Goal: Task Accomplishment & Management: Manage account settings

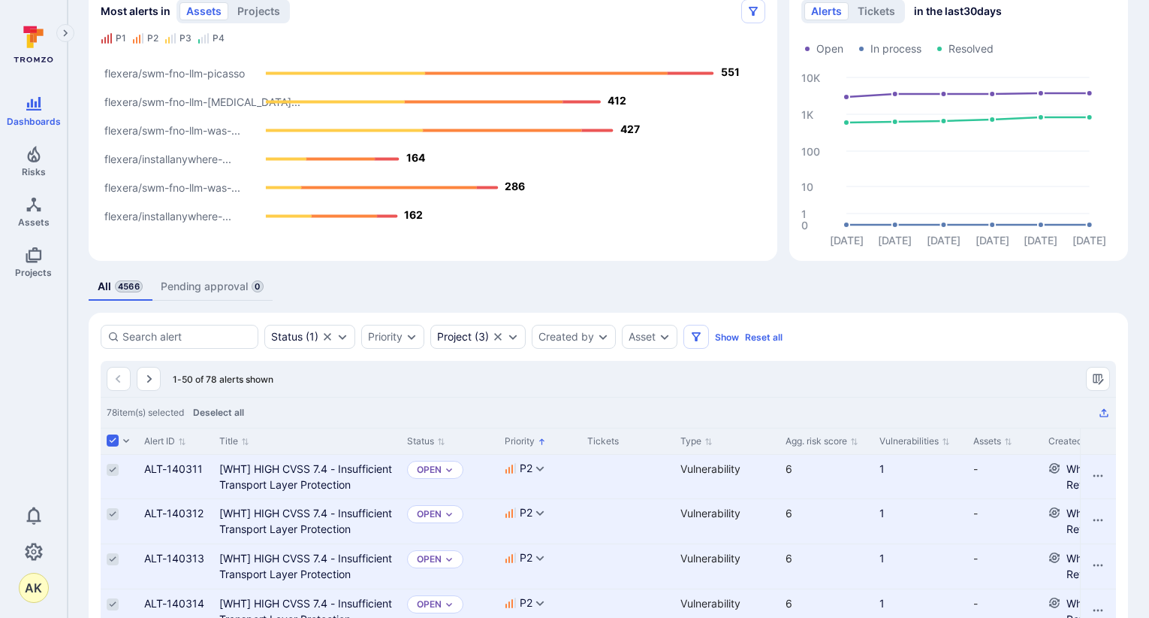
scroll to position [225, 0]
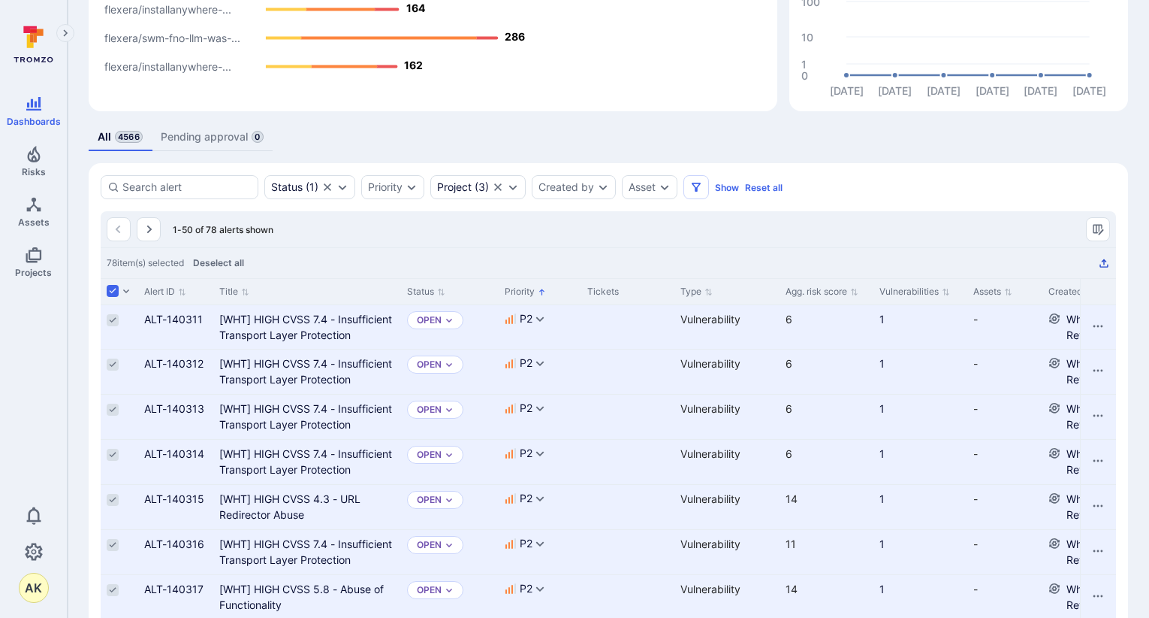
click at [1104, 265] on icon "Export as CSV" at bounding box center [1104, 263] width 12 height 12
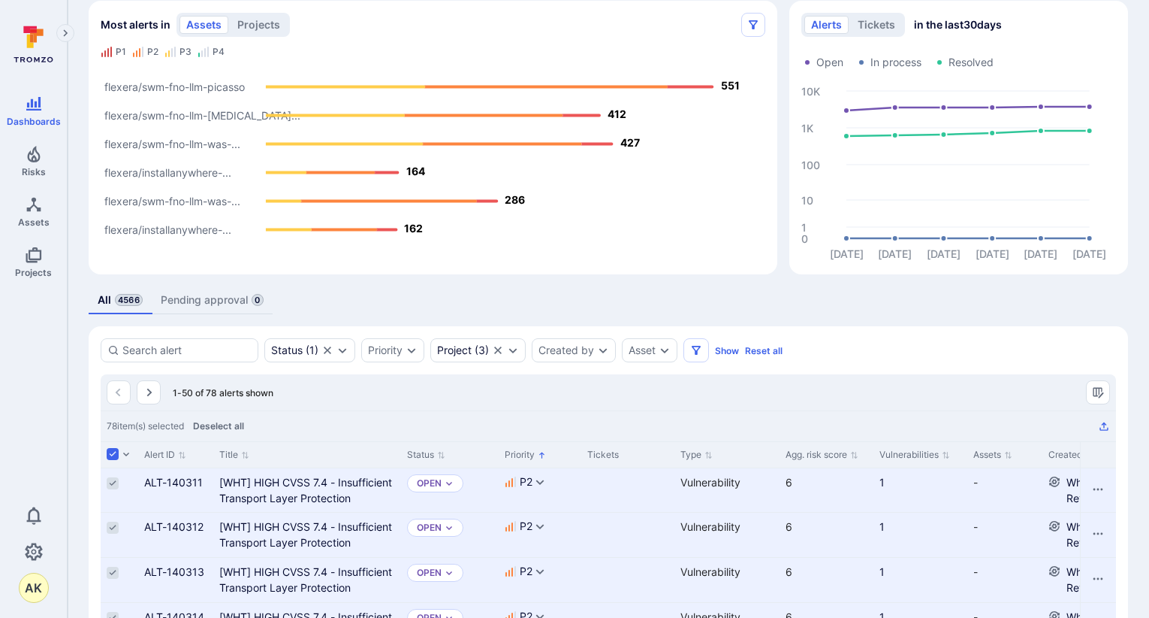
scroll to position [0, 0]
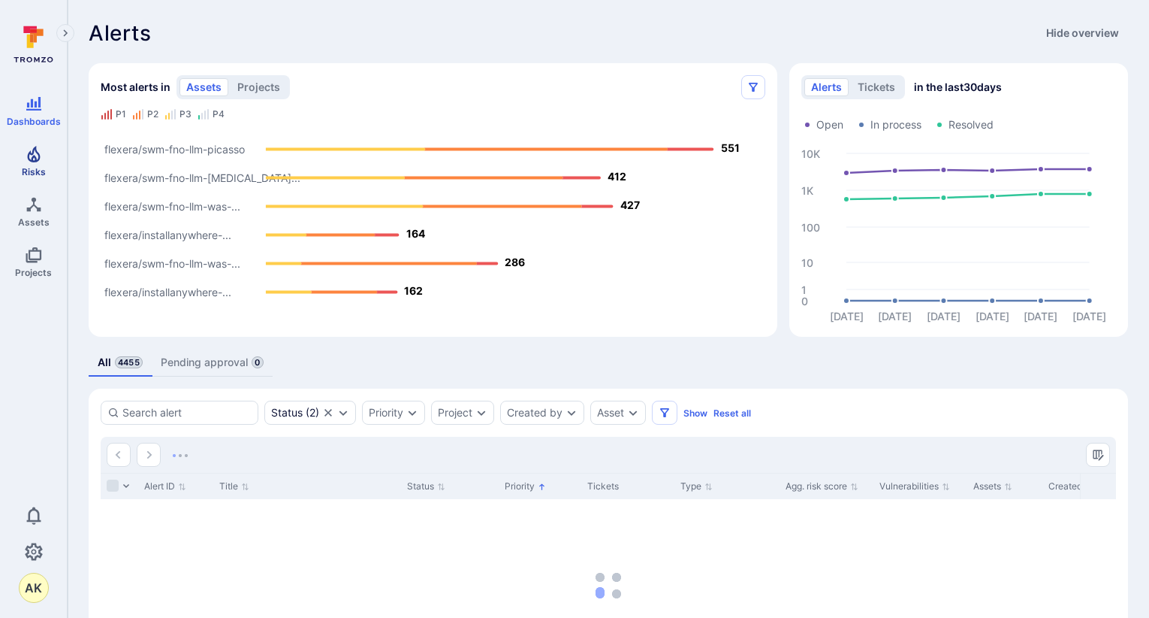
click at [41, 165] on link "Risks" at bounding box center [33, 161] width 67 height 44
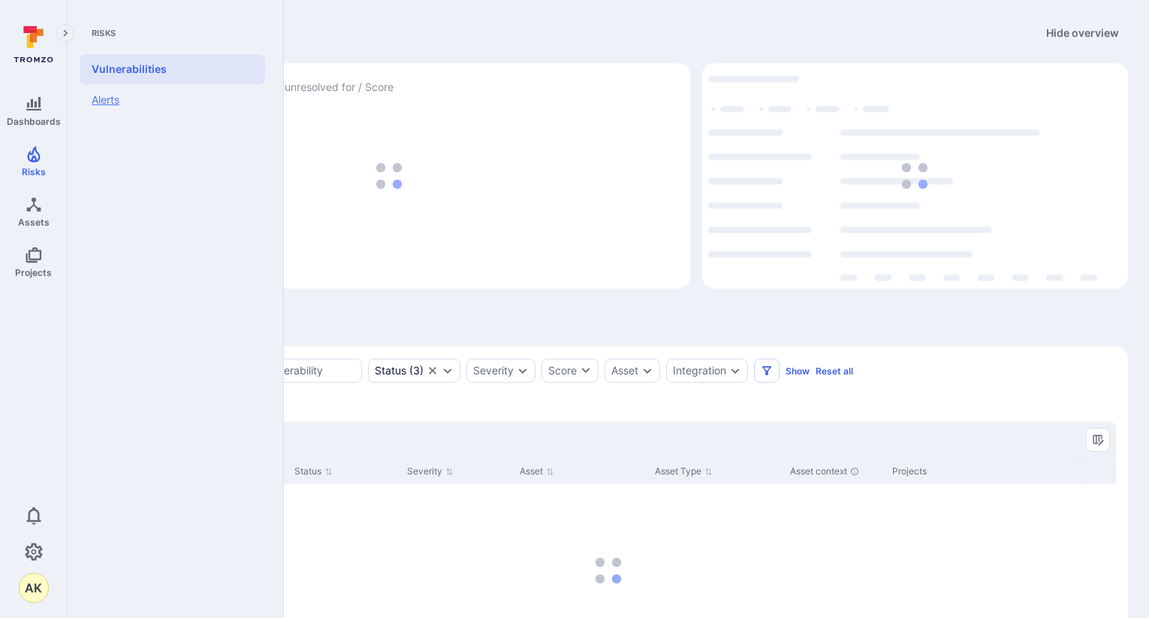
click at [119, 110] on link "Alerts" at bounding box center [173, 100] width 186 height 32
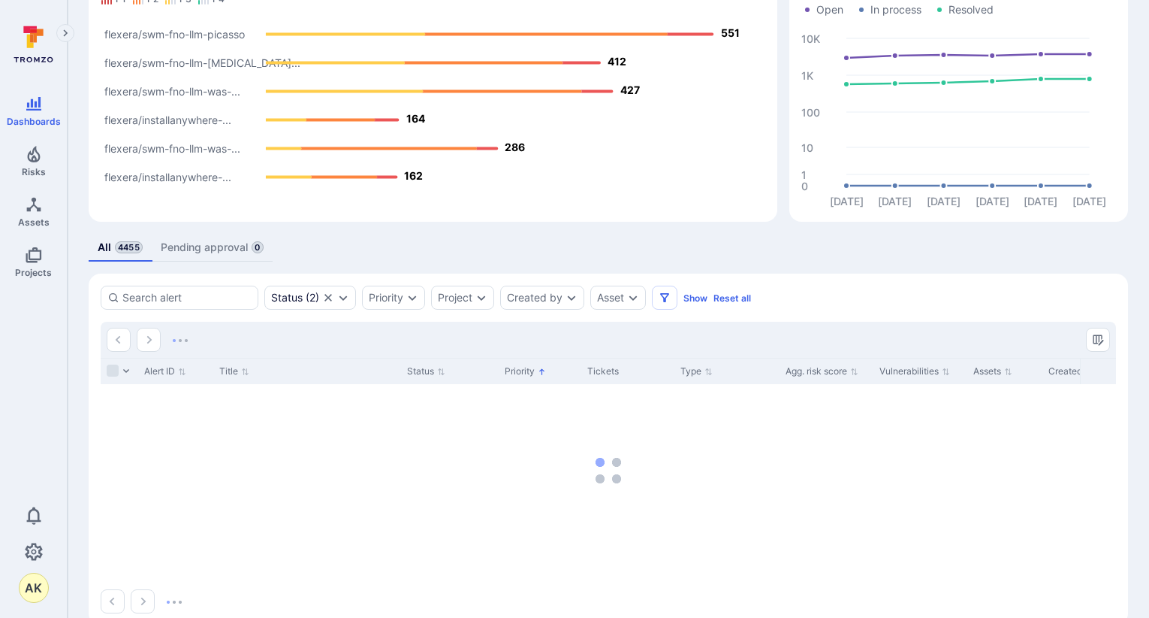
scroll to position [143, 0]
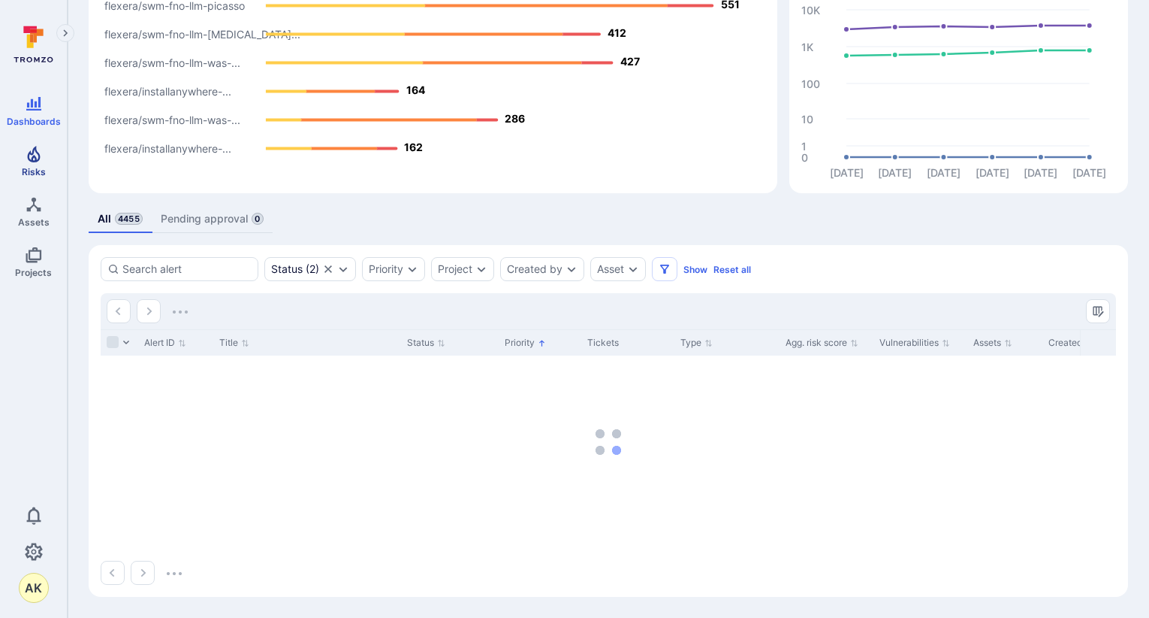
click at [46, 154] on link "Risks" at bounding box center [33, 161] width 67 height 44
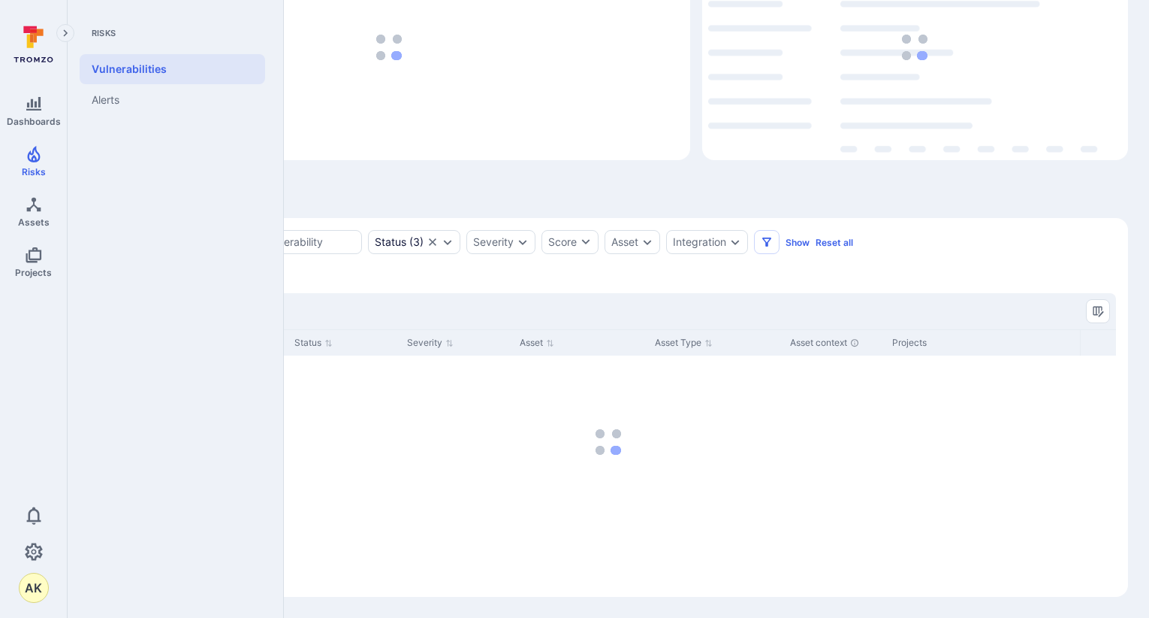
scroll to position [128, 0]
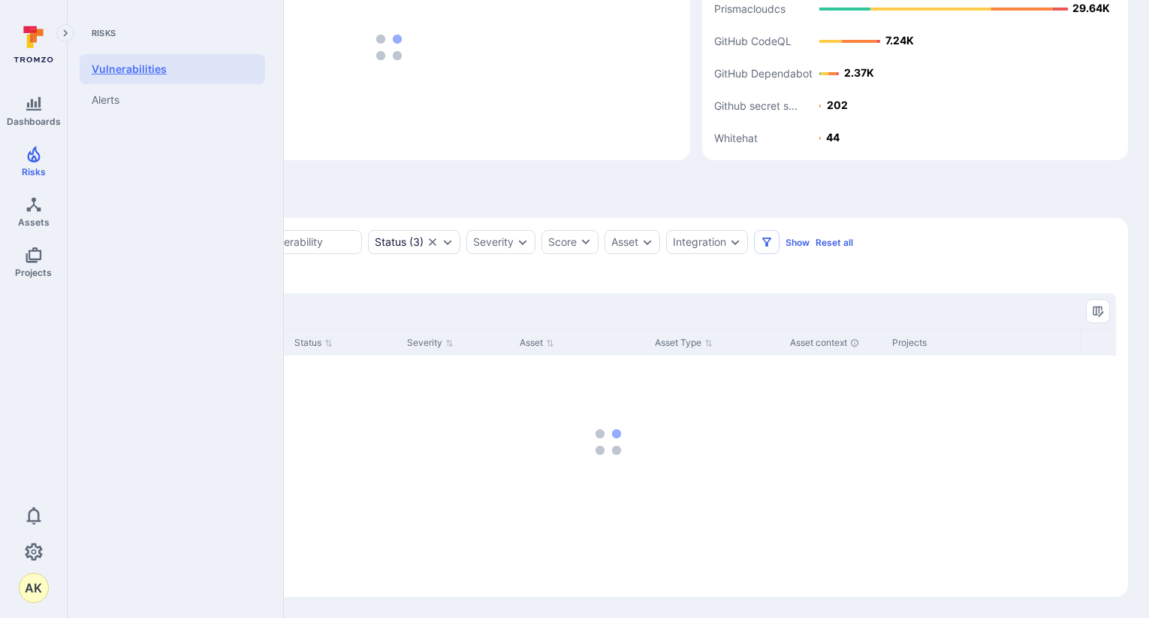
click at [136, 71] on link "Vulnerabilities" at bounding box center [173, 69] width 186 height 30
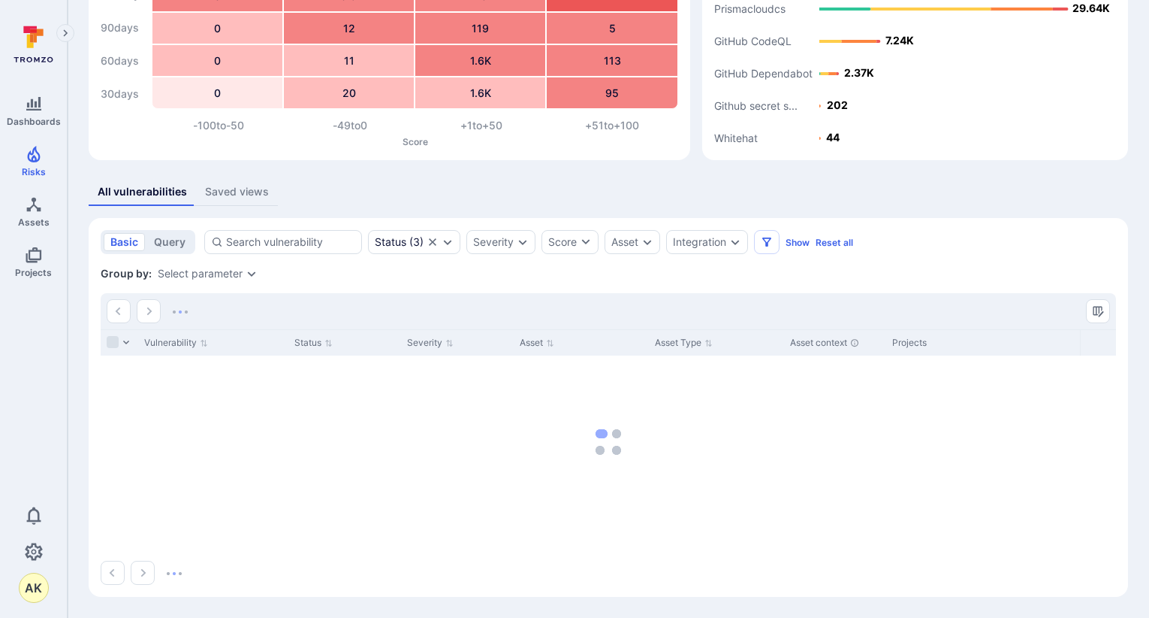
click at [234, 195] on div "Saved views" at bounding box center [237, 191] width 64 height 15
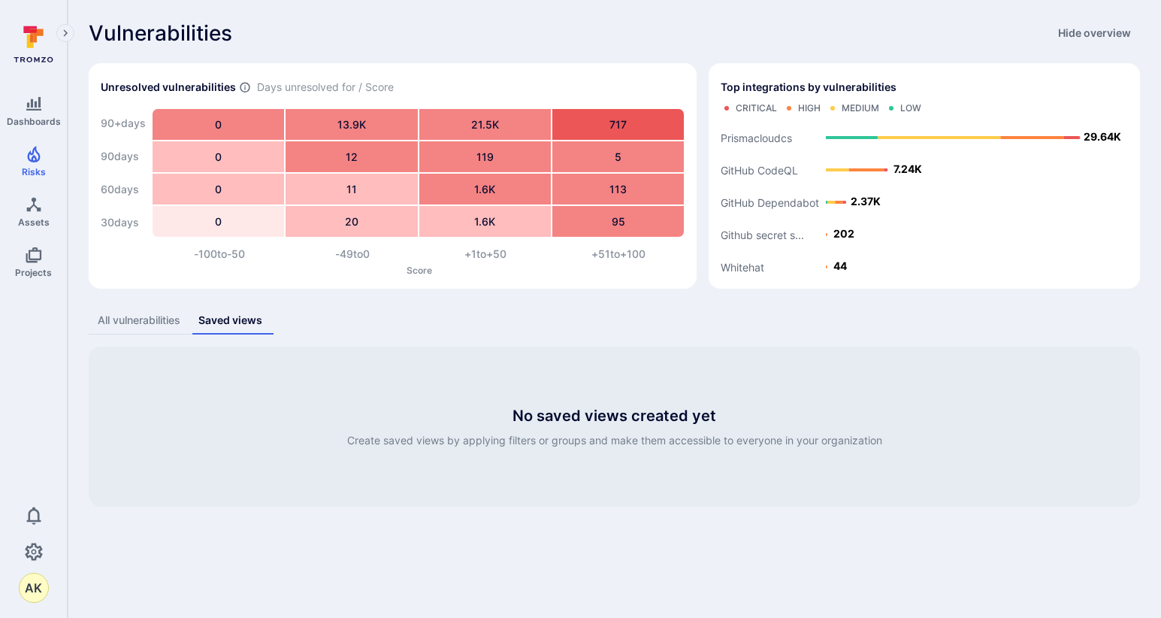
click at [147, 316] on div "All vulnerabilities" at bounding box center [139, 320] width 83 height 15
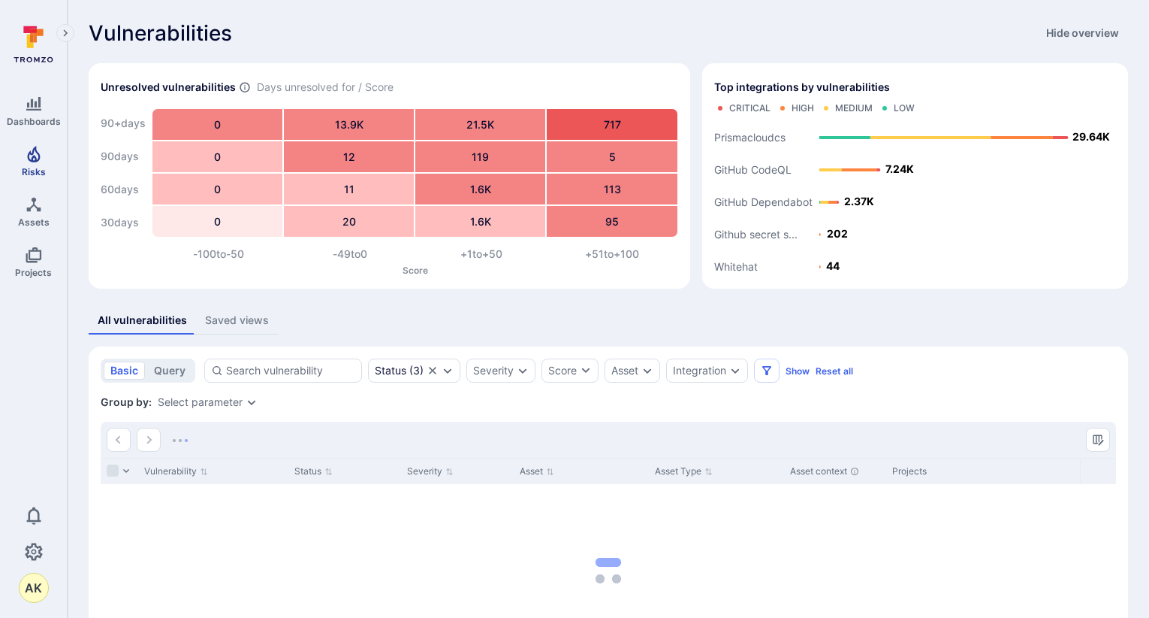
click at [42, 165] on link "Risks" at bounding box center [33, 161] width 67 height 44
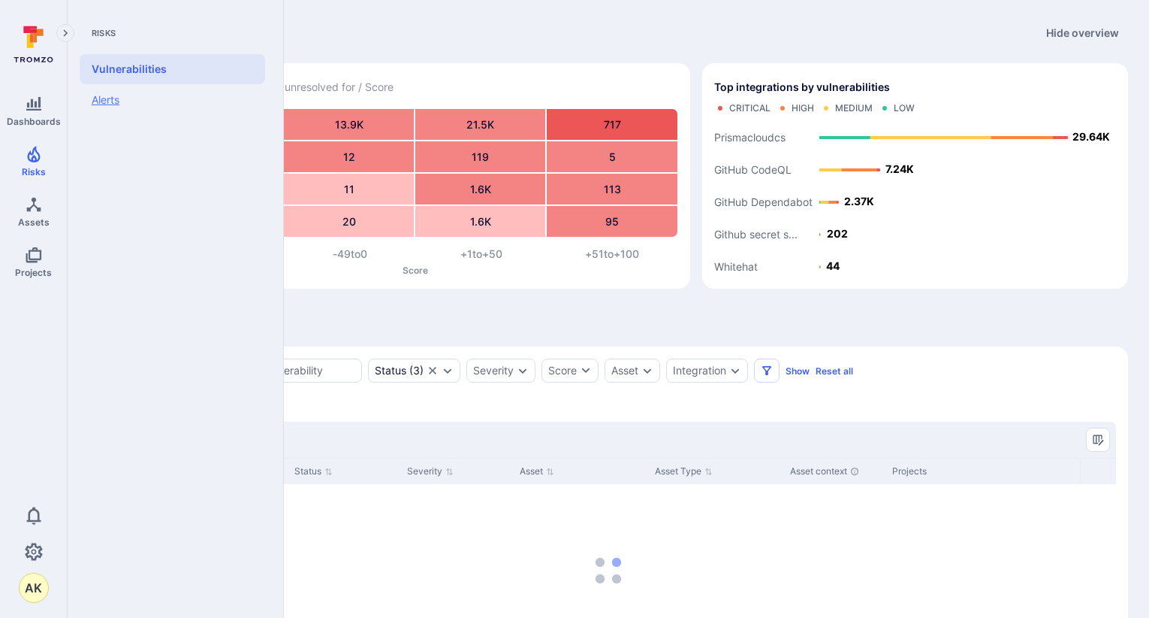
click at [118, 100] on link "Alerts" at bounding box center [173, 100] width 186 height 32
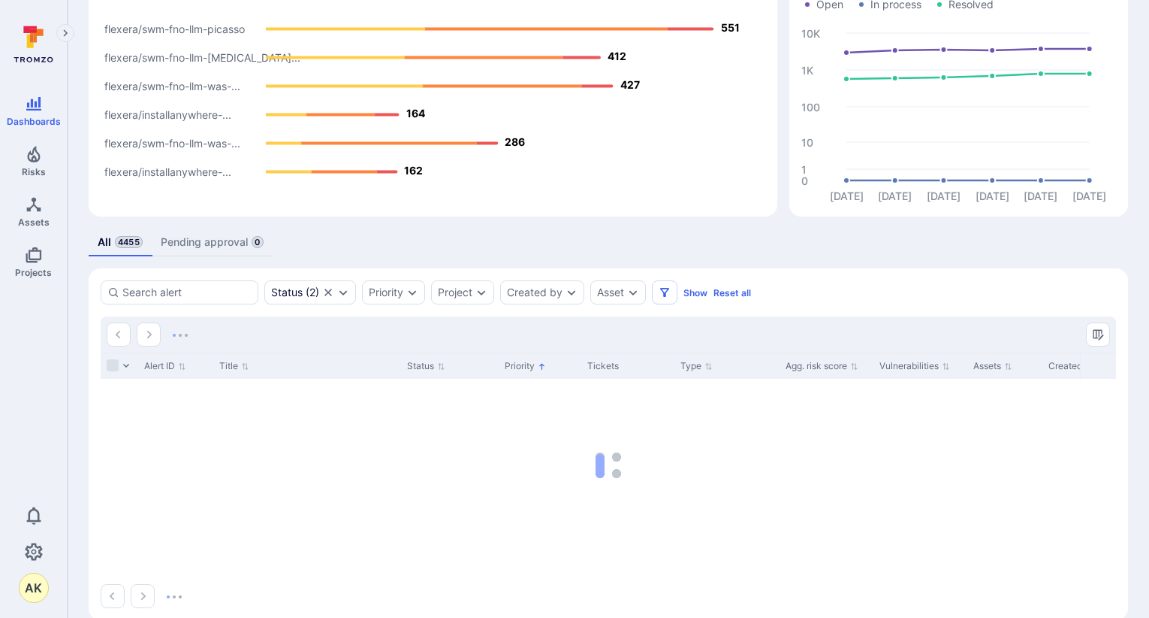
scroll to position [143, 0]
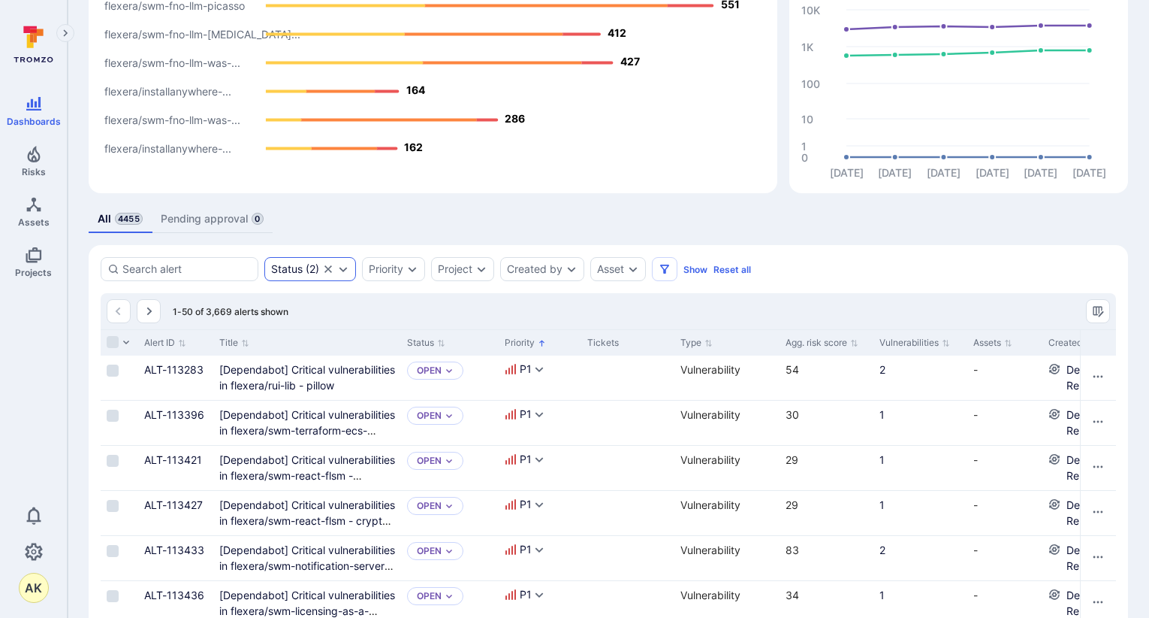
click at [337, 268] on div "Status ( 2 )" at bounding box center [310, 269] width 92 height 24
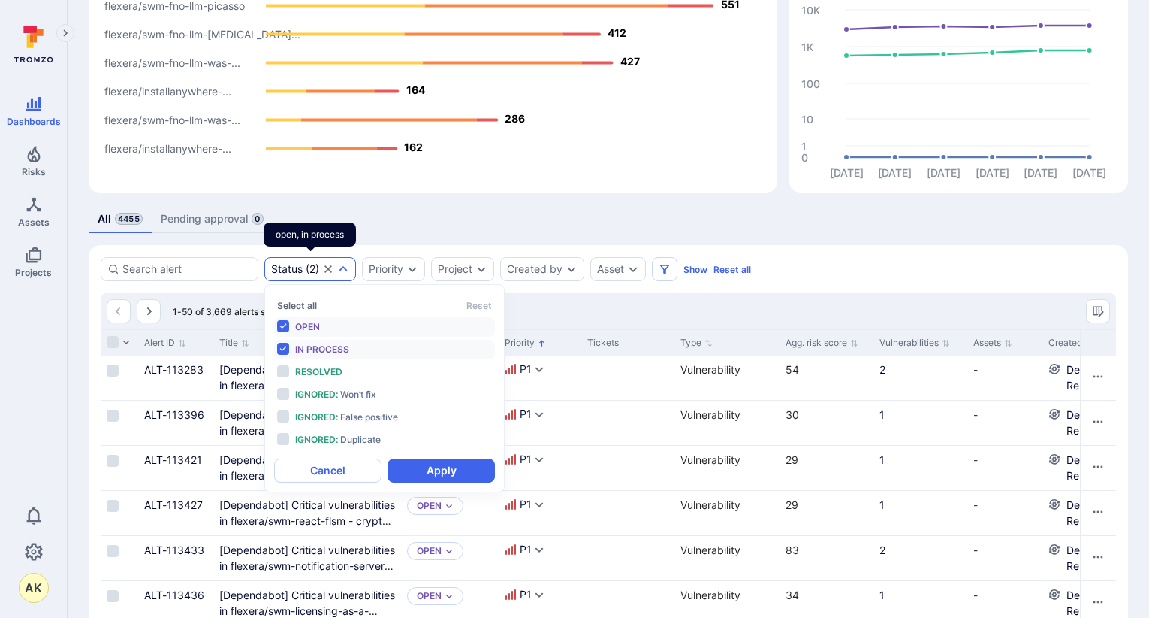
scroll to position [12, 0]
click at [286, 352] on li "In process" at bounding box center [384, 350] width 221 height 20
click at [445, 471] on button "Apply" at bounding box center [441, 470] width 107 height 24
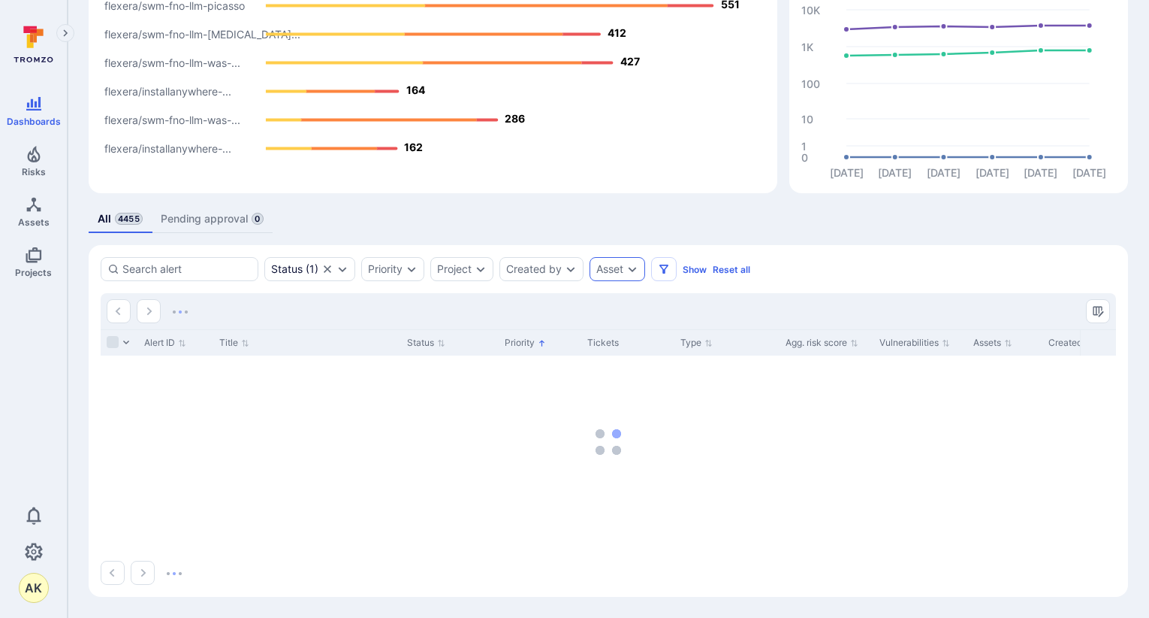
click at [623, 273] on div "Asset" at bounding box center [610, 269] width 27 height 12
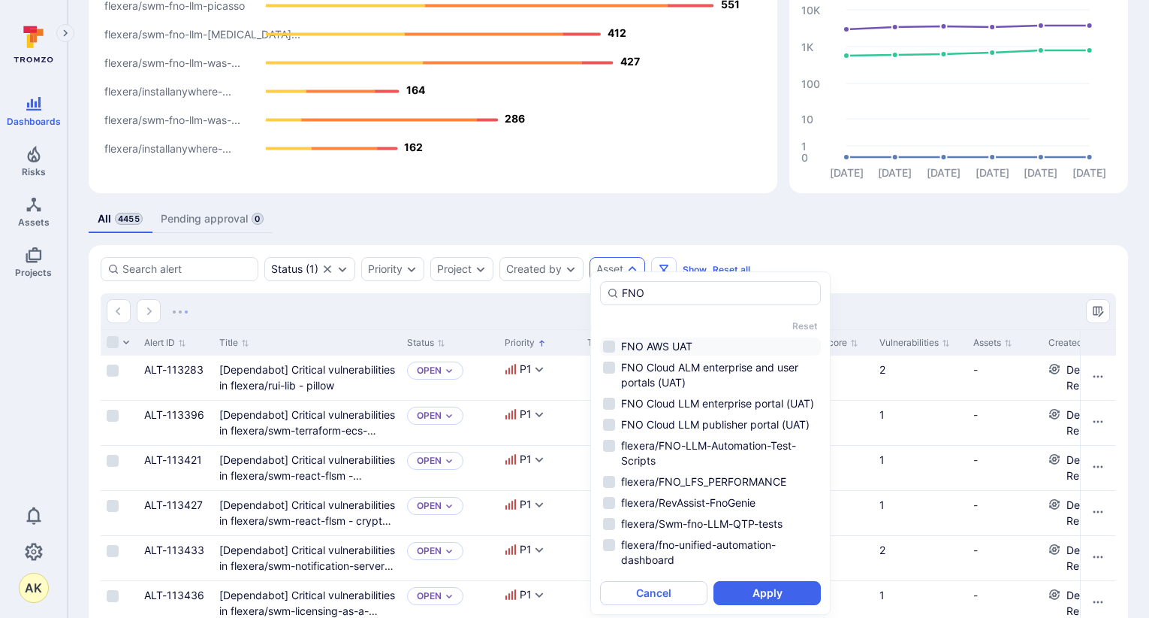
click at [612, 349] on li "FNO AWS UAT" at bounding box center [710, 346] width 221 height 18
click at [603, 368] on li "FNO Cloud ALM enterprise and user portals (UAT)" at bounding box center [710, 374] width 221 height 33
click at [611, 391] on li "FNO Cloud ALM enterprise and user portals (UAT)" at bounding box center [710, 374] width 221 height 33
click at [609, 403] on li "FNO Cloud LLM enterprise portal (UAT)" at bounding box center [710, 403] width 221 height 18
click at [610, 367] on li "FNO Cloud ALM enterprise and user portals (UAT)" at bounding box center [710, 374] width 221 height 33
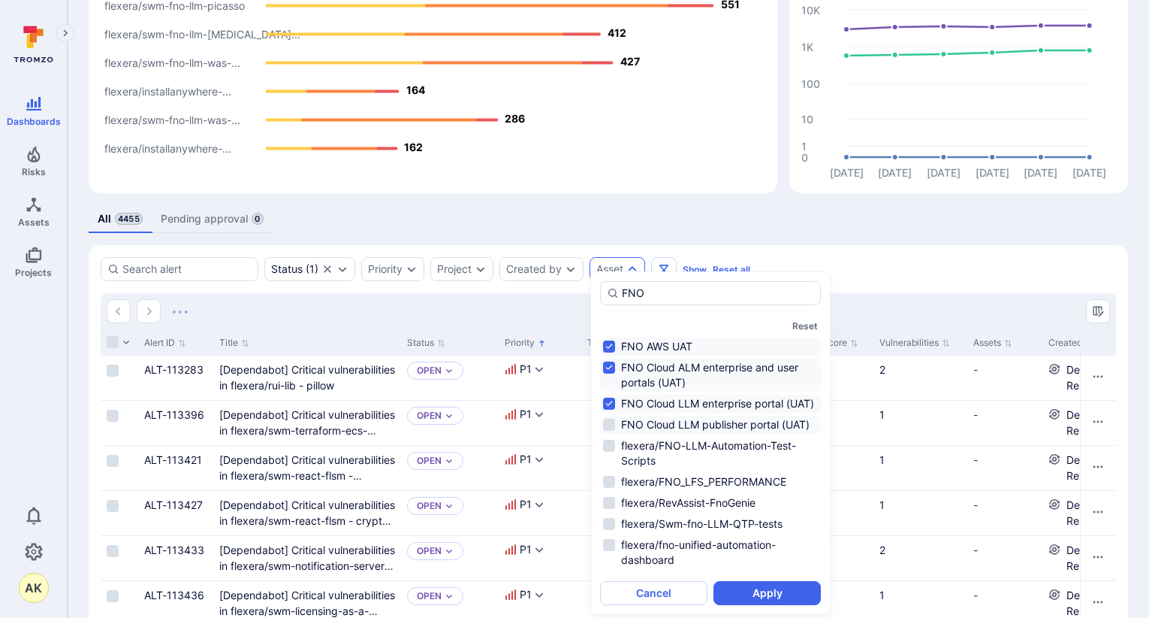
click at [604, 433] on li "FNO Cloud LLM publisher portal (UAT)" at bounding box center [710, 424] width 221 height 18
type input "FNO"
click at [777, 588] on button "Apply" at bounding box center [767, 593] width 107 height 24
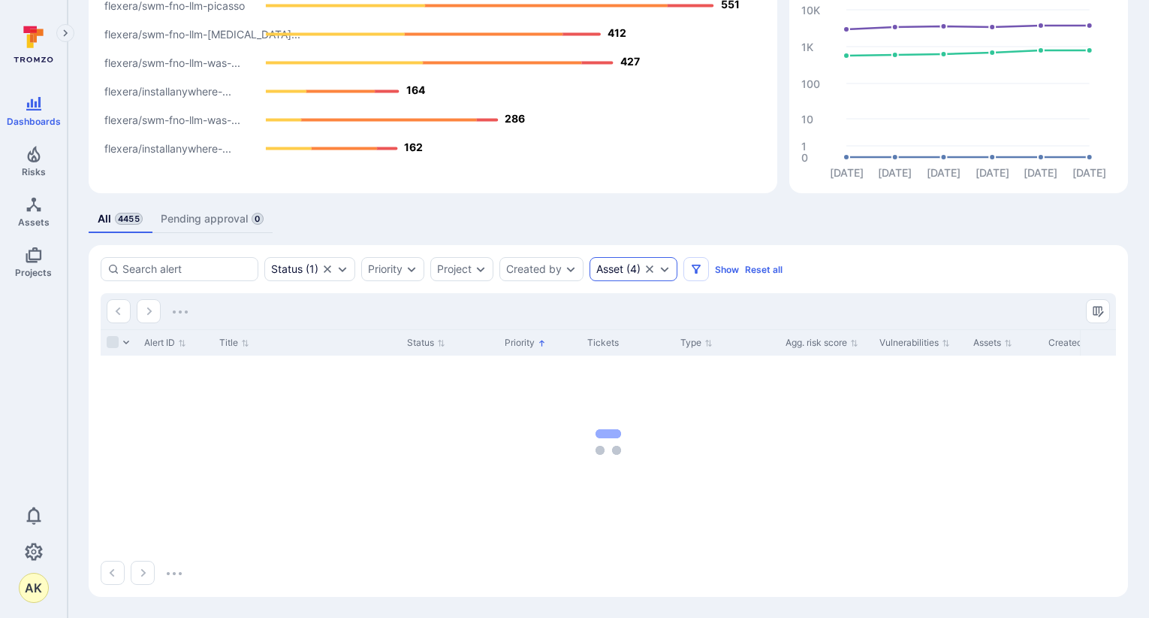
click at [669, 270] on icon "Expand dropdown" at bounding box center [665, 269] width 12 height 12
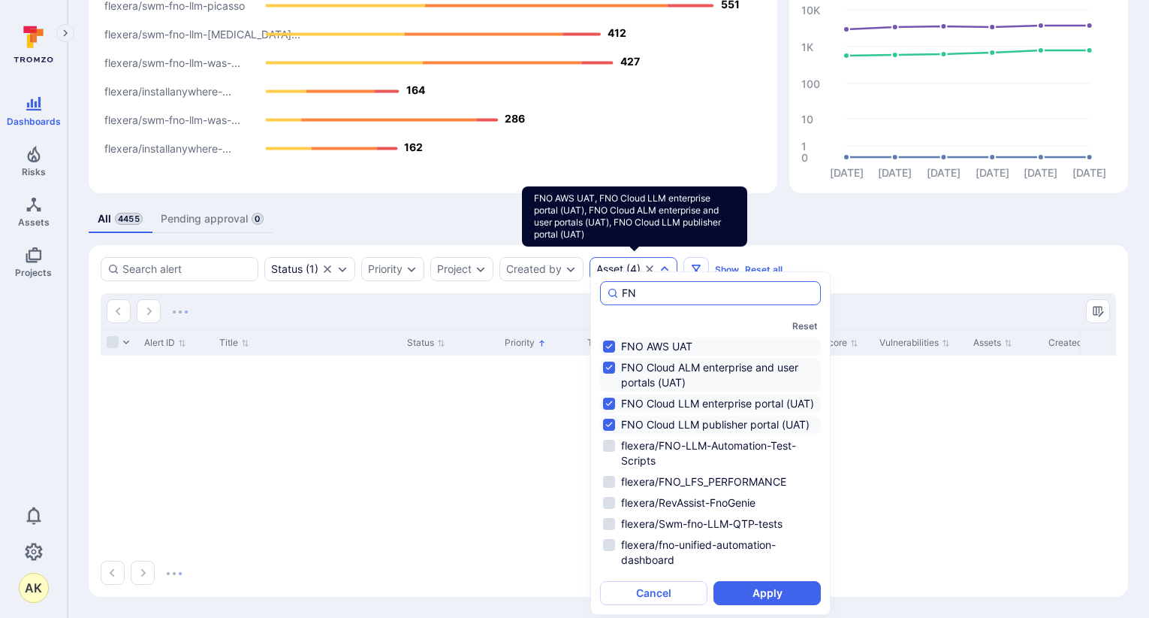
type input "F"
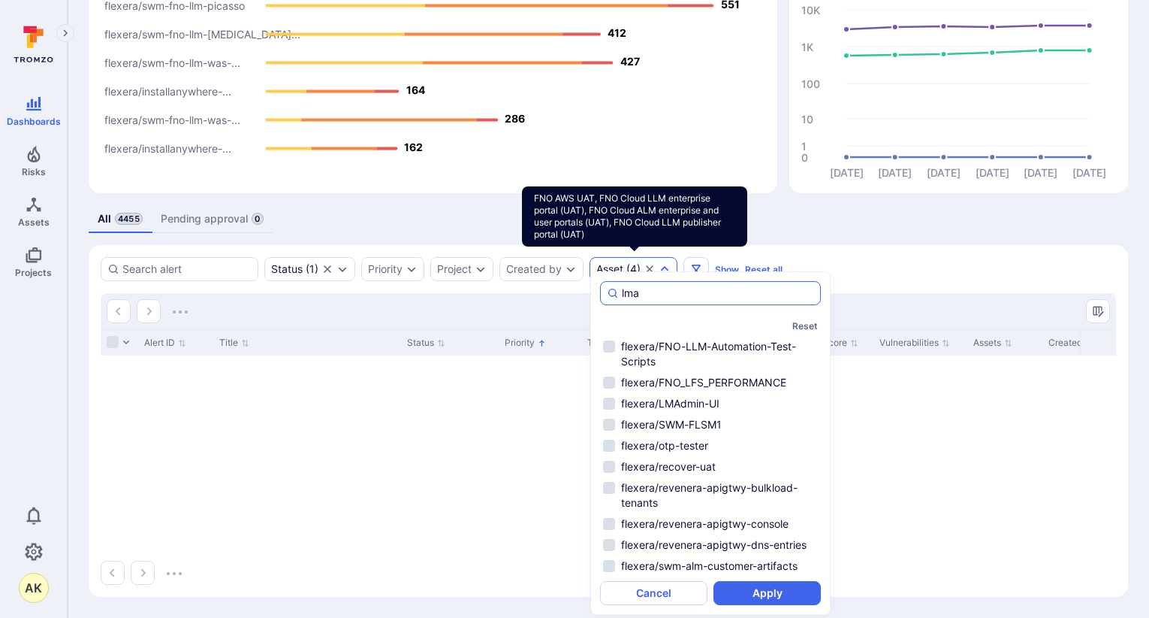
type input "lmad"
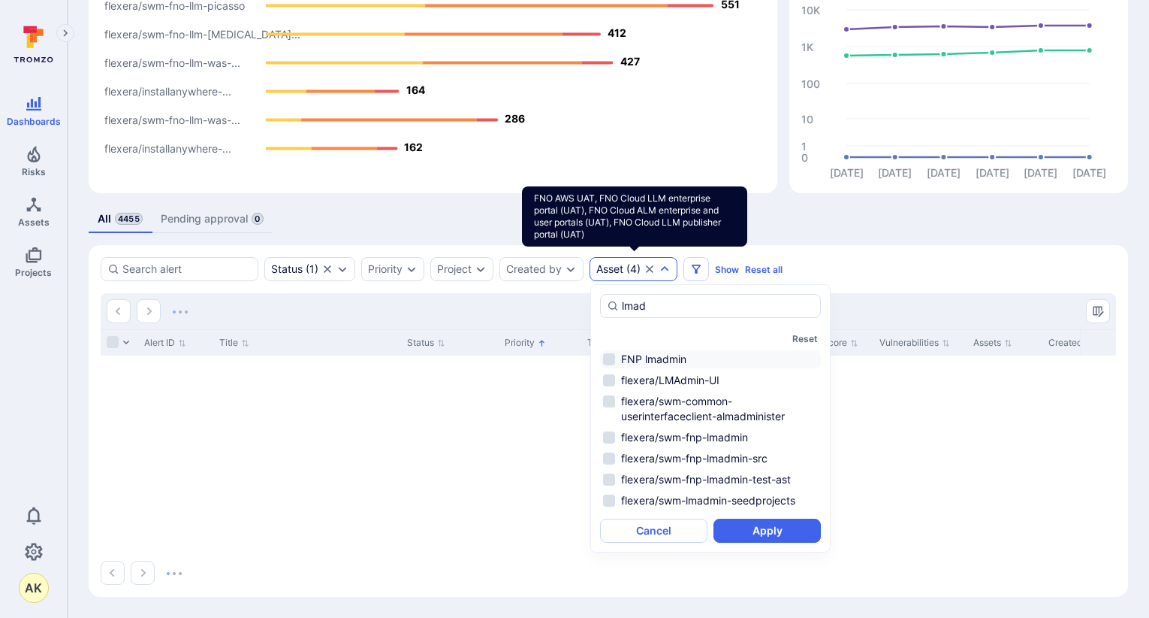
click at [612, 358] on li "FNP lmadmin" at bounding box center [710, 359] width 221 height 18
click at [791, 528] on button "Apply" at bounding box center [767, 530] width 107 height 24
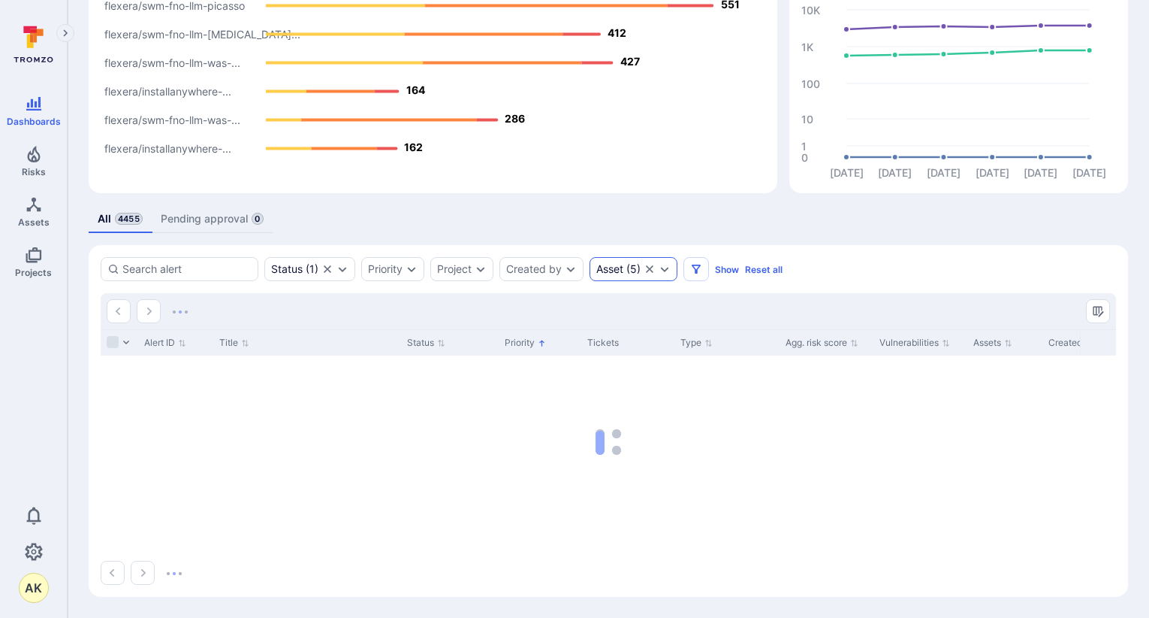
click at [667, 268] on icon "Expand dropdown" at bounding box center [665, 269] width 12 height 12
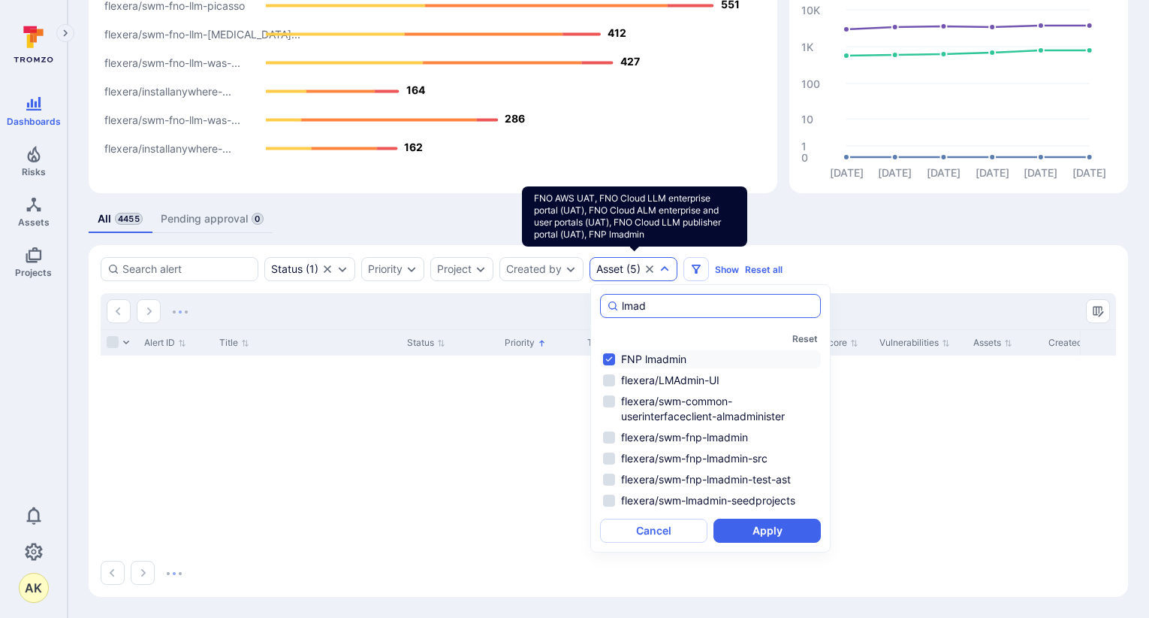
click at [678, 309] on input "lmad" at bounding box center [718, 305] width 192 height 15
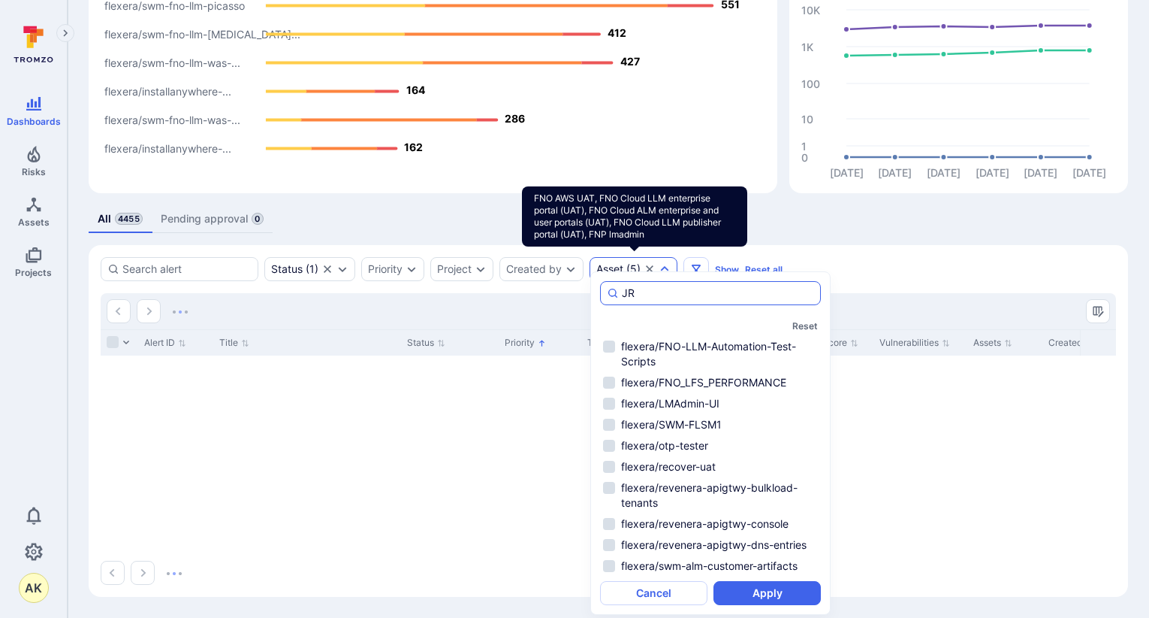
type input "J"
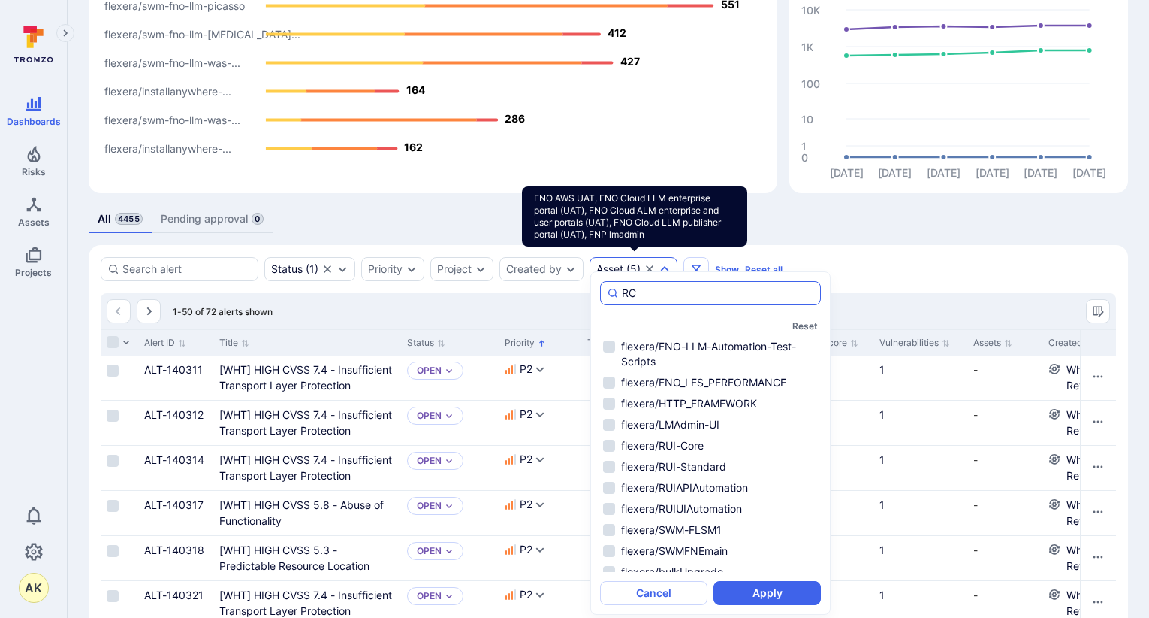
type input "RCI"
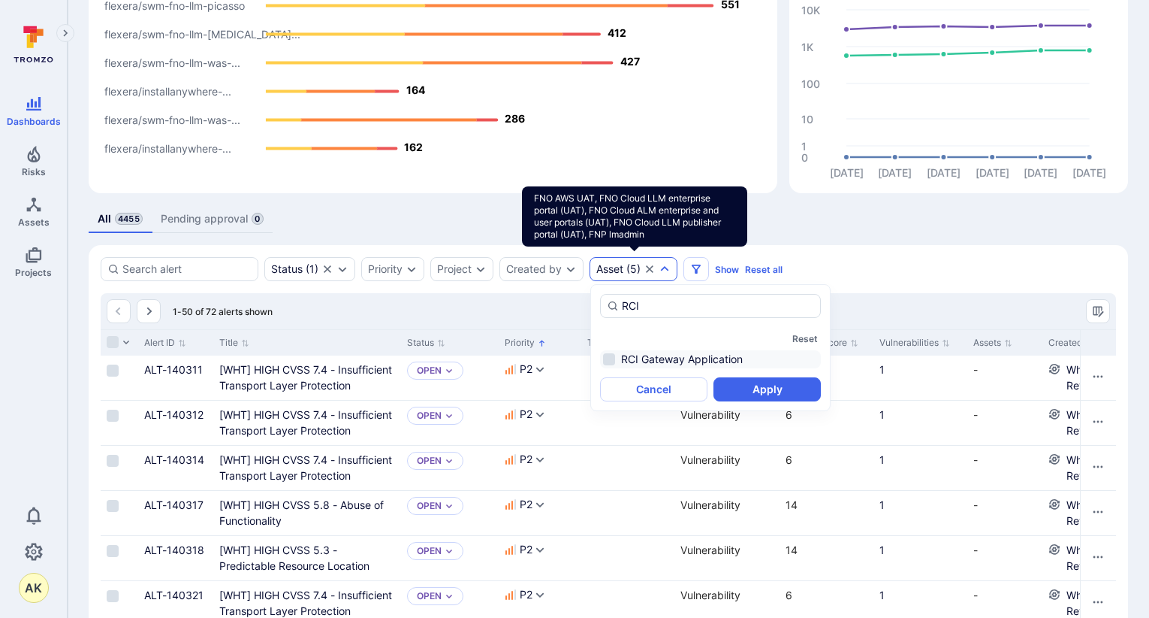
click at [608, 361] on li "RCI Gateway Application" at bounding box center [710, 359] width 221 height 18
click at [780, 394] on button "Apply" at bounding box center [767, 389] width 107 height 24
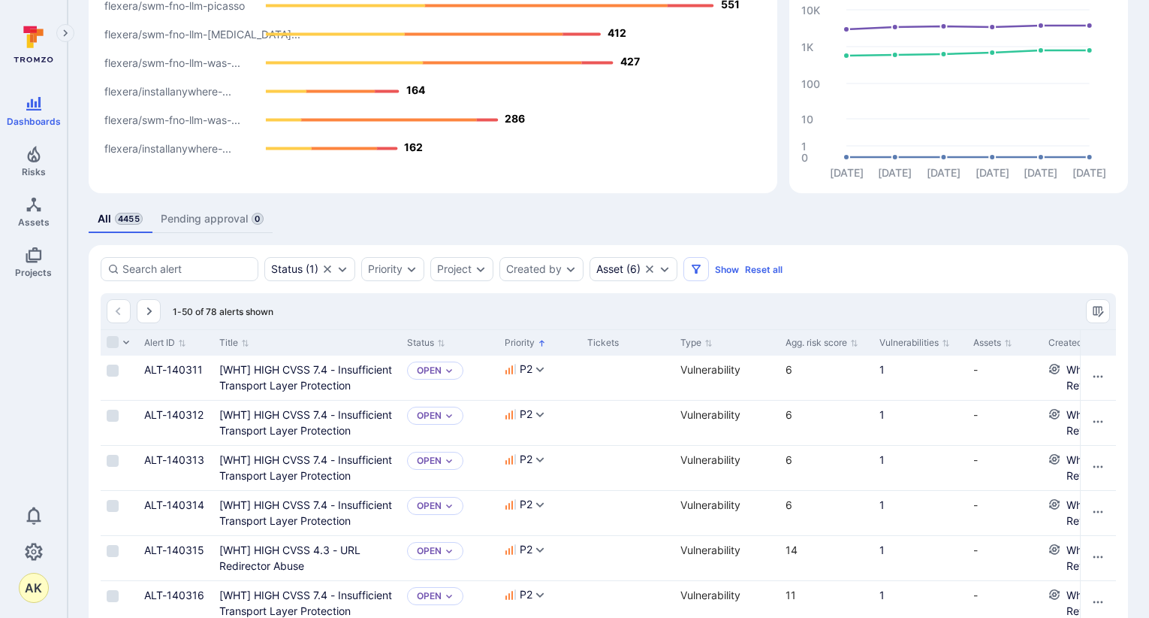
drag, startPoint x: 107, startPoint y: 337, endPoint x: 425, endPoint y: 298, distance: 320.8
click at [107, 337] on input "Select all rows" at bounding box center [113, 342] width 12 height 12
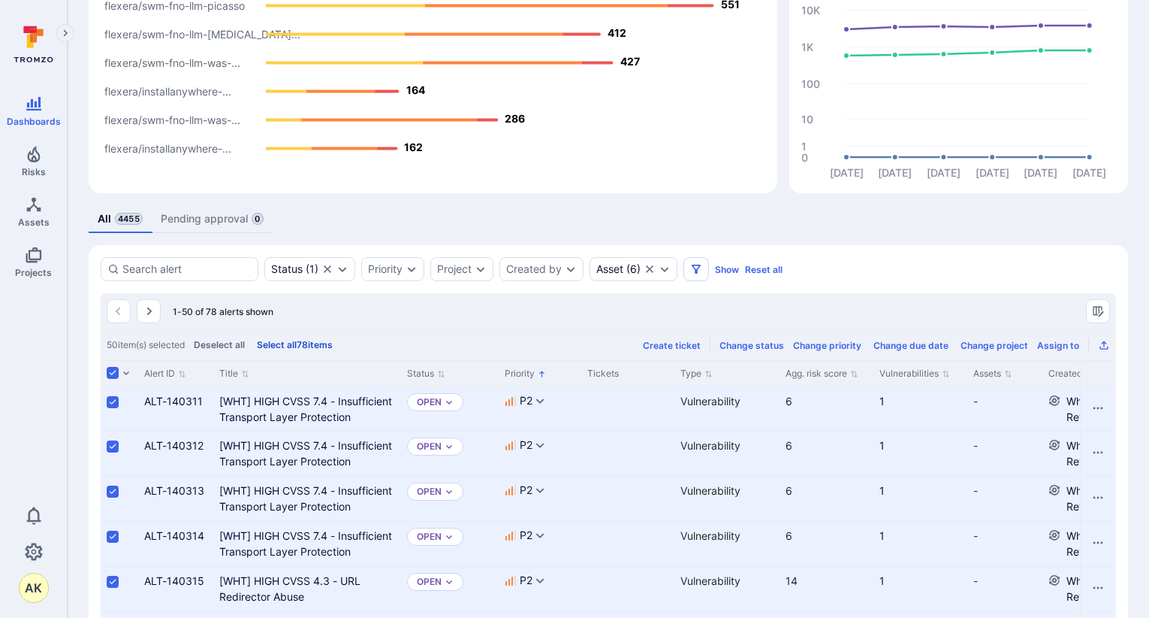
click at [309, 346] on button "Select all 78 items" at bounding box center [295, 344] width 82 height 11
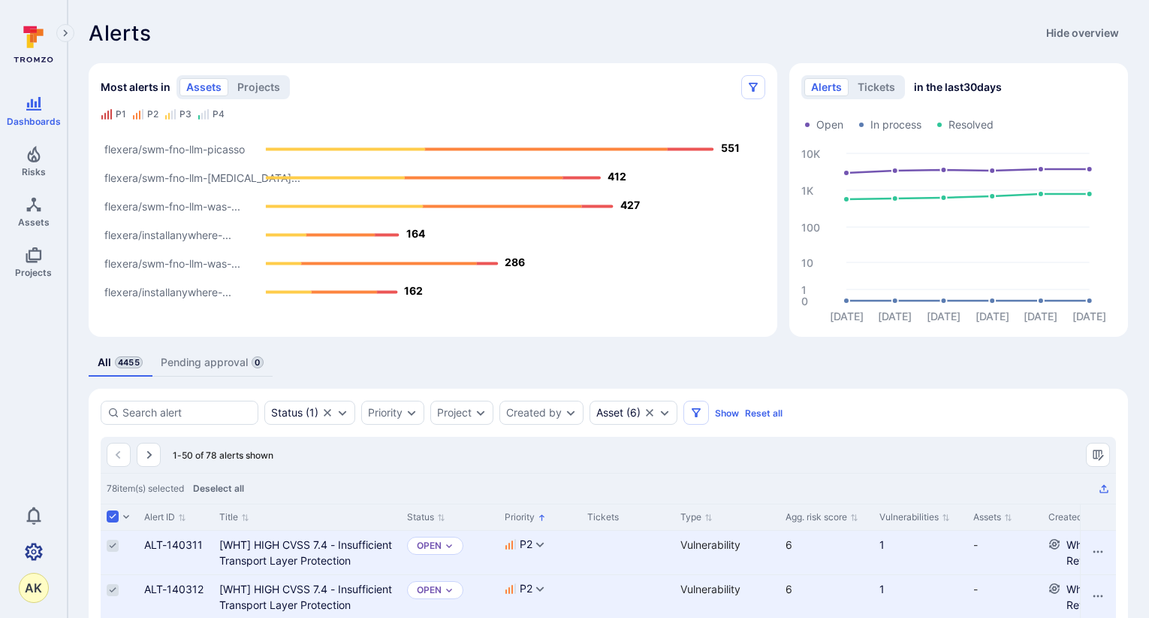
drag, startPoint x: 35, startPoint y: 563, endPoint x: 44, endPoint y: 537, distance: 27.1
click at [35, 563] on link "Settings" at bounding box center [33, 551] width 67 height 30
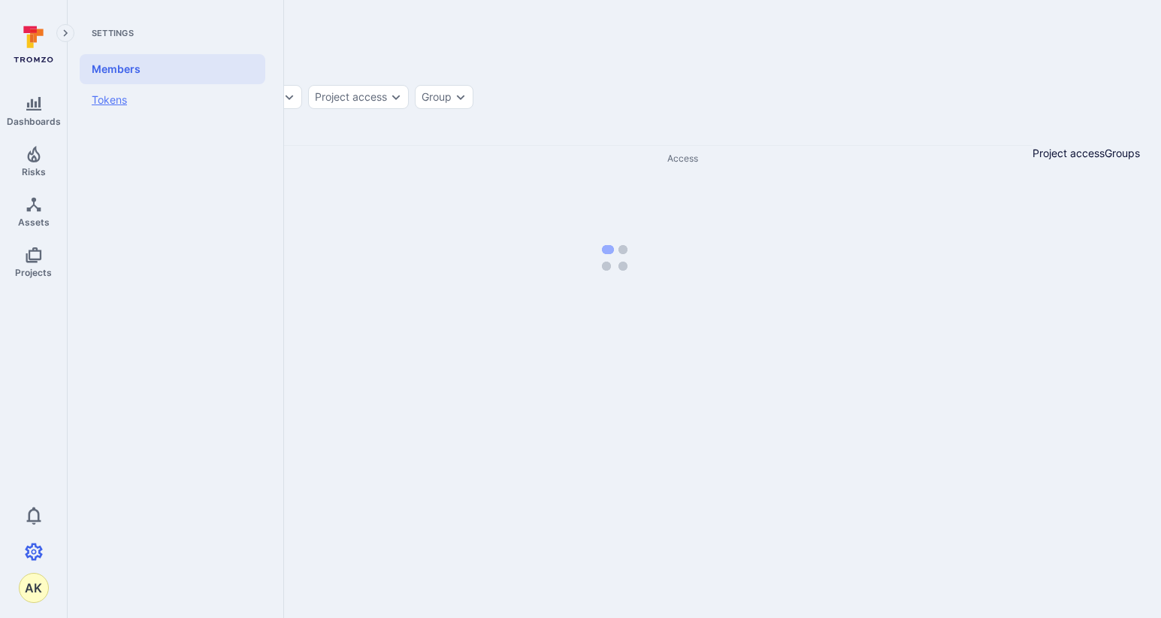
click at [131, 98] on link "Tokens" at bounding box center [173, 100] width 186 height 32
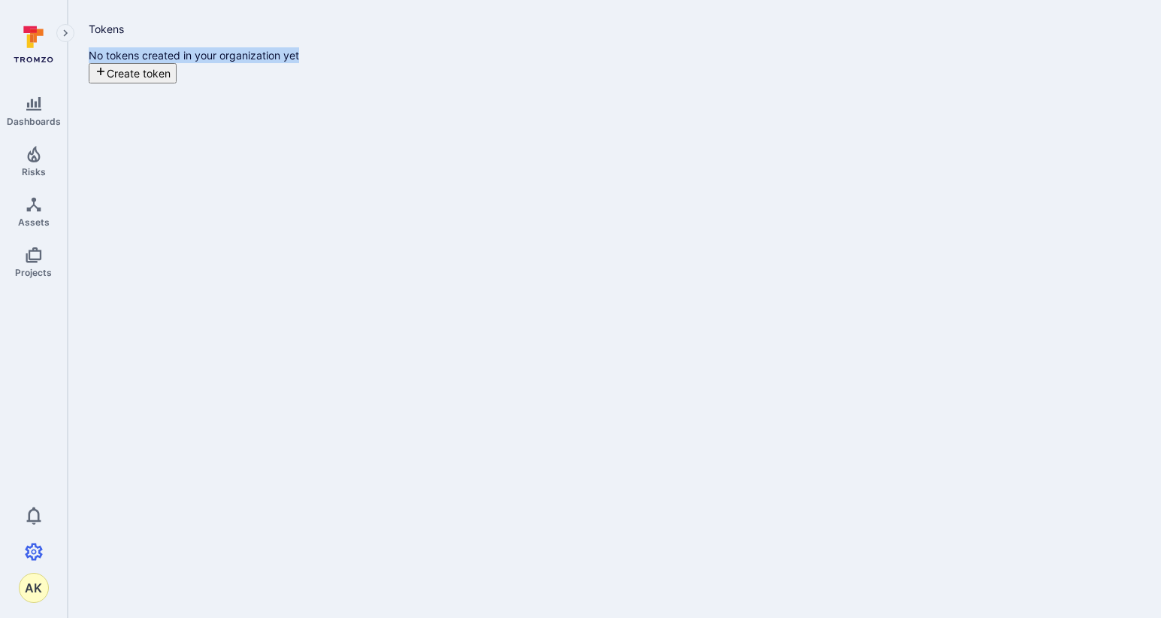
drag, startPoint x: 458, startPoint y: 163, endPoint x: 738, endPoint y: 162, distance: 279.5
click at [738, 83] on section "No tokens created in your organization yet Create token" at bounding box center [614, 65] width 1051 height 36
click at [34, 549] on icon "Settings" at bounding box center [34, 550] width 18 height 17
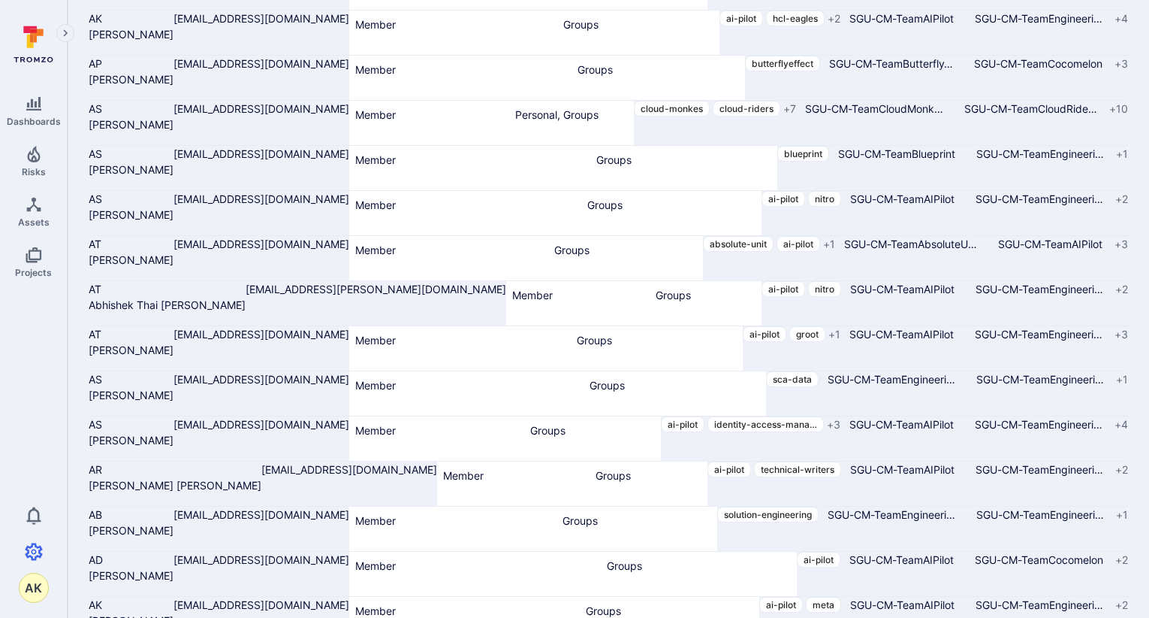
scroll to position [676, 0]
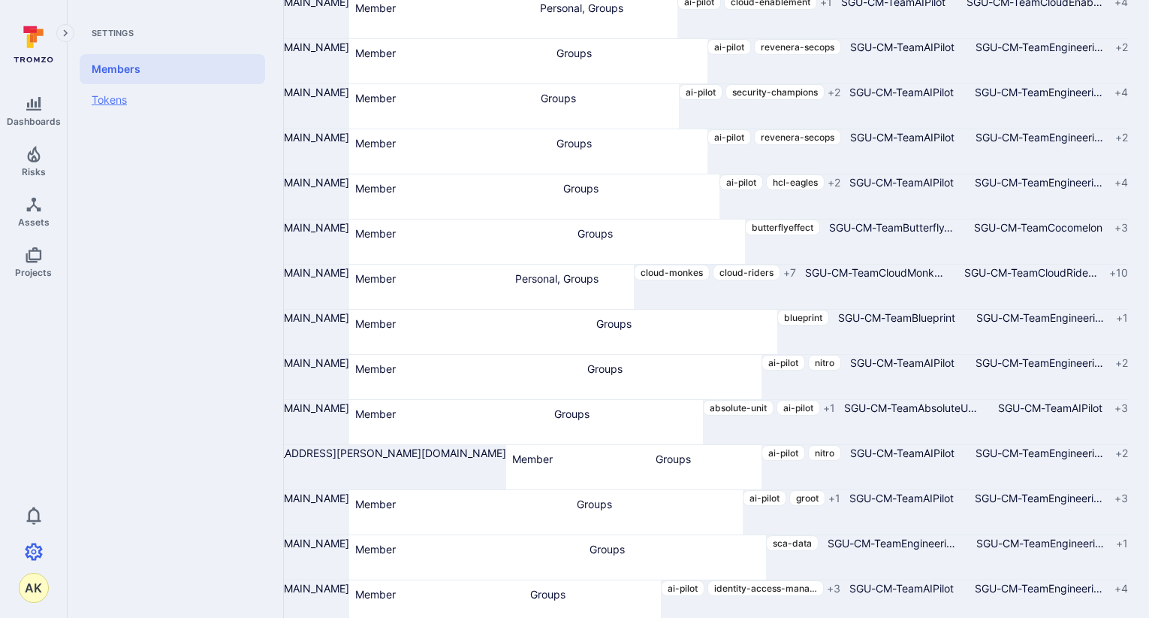
click at [119, 98] on link "Tokens" at bounding box center [173, 100] width 186 height 32
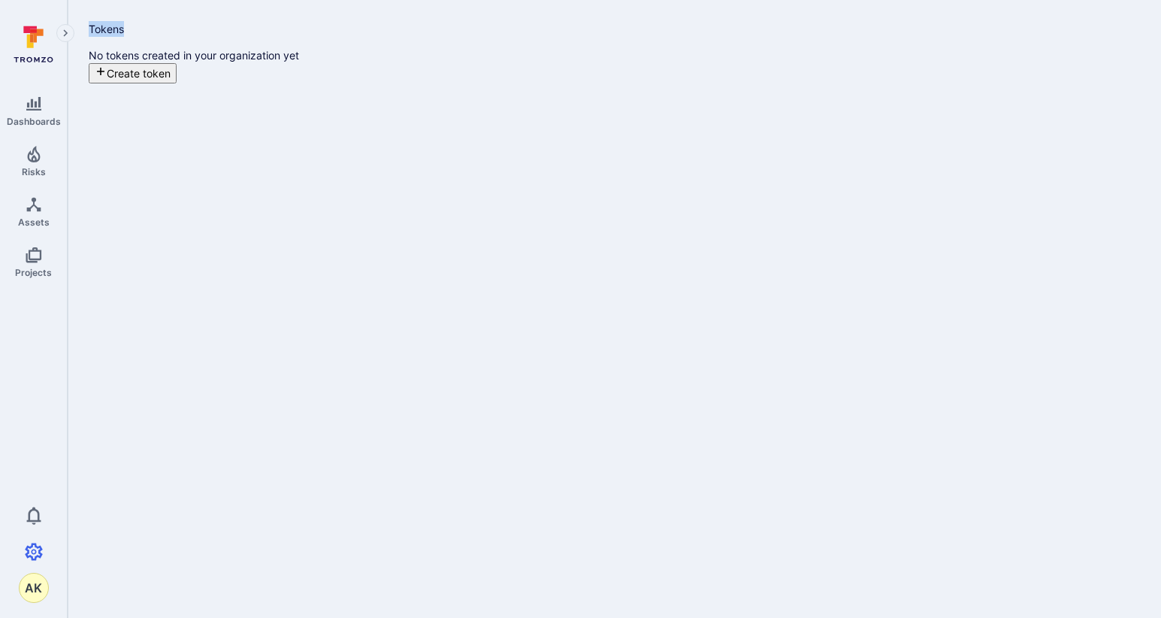
drag, startPoint x: 182, startPoint y: 29, endPoint x: 92, endPoint y: 36, distance: 89.7
click at [92, 36] on div "Tokens" at bounding box center [614, 29] width 1051 height 16
drag, startPoint x: 92, startPoint y: 36, endPoint x: 279, endPoint y: 45, distance: 186.5
click at [279, 45] on div "Tokens No tokens created in your organization yet Create token" at bounding box center [614, 52] width 1051 height 62
click at [49, 159] on link "Risks" at bounding box center [33, 161] width 67 height 44
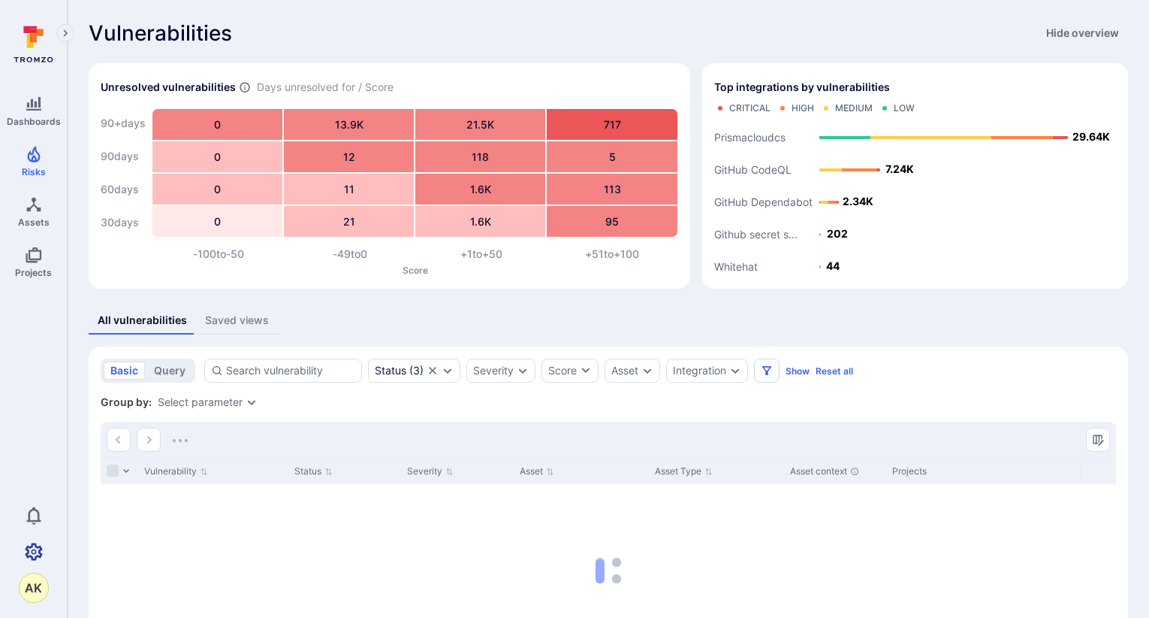
click at [33, 548] on icon "Settings" at bounding box center [34, 551] width 18 height 18
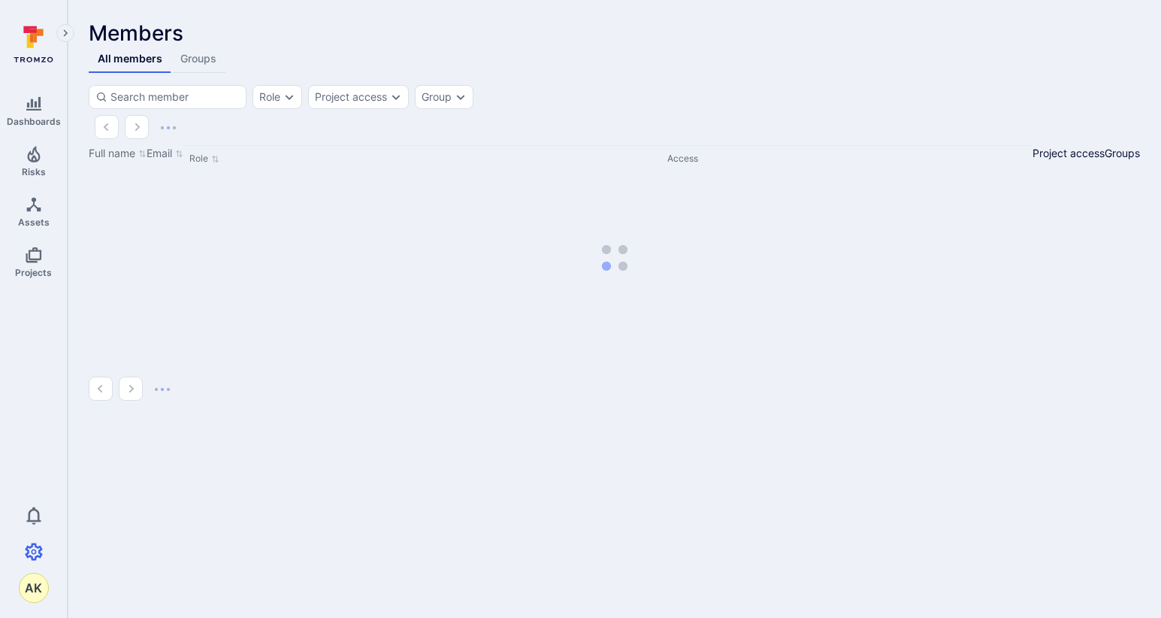
click at [186, 73] on link "Groups" at bounding box center [198, 59] width 54 height 28
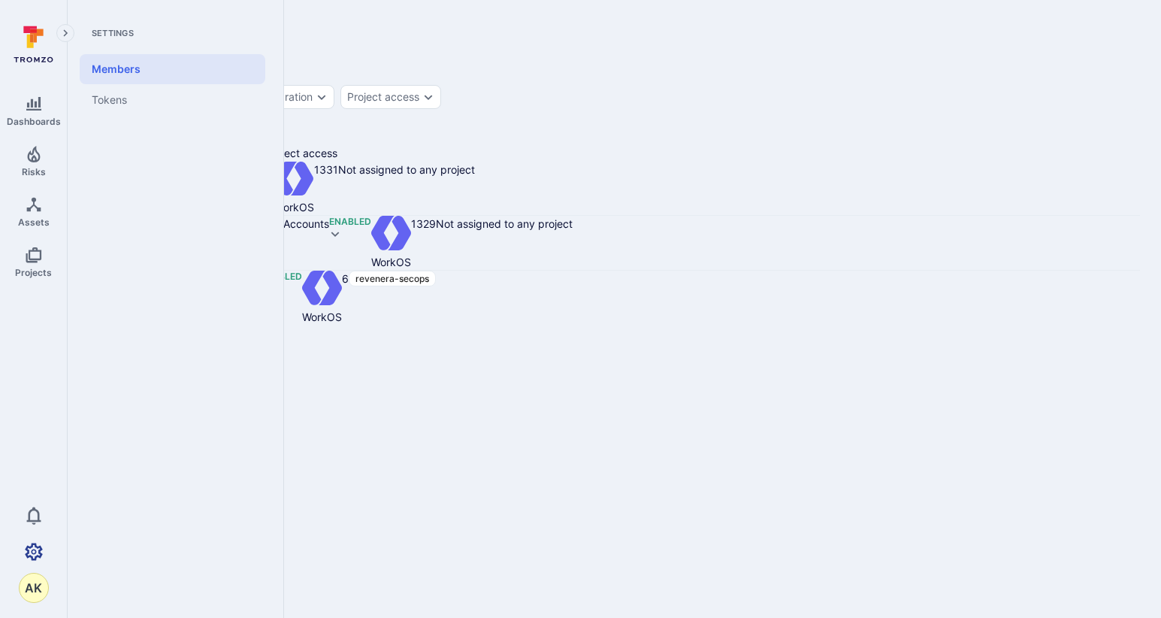
click at [34, 539] on link "Settings" at bounding box center [33, 551] width 67 height 30
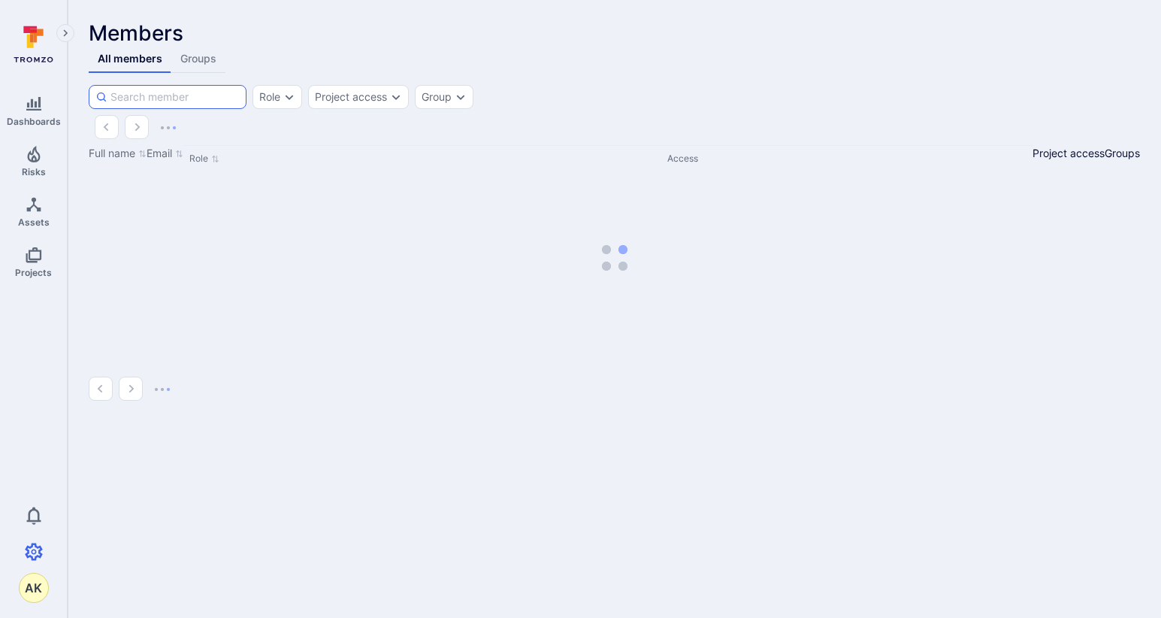
click at [203, 104] on input at bounding box center [174, 96] width 129 height 15
click at [198, 73] on link "Groups" at bounding box center [198, 59] width 54 height 28
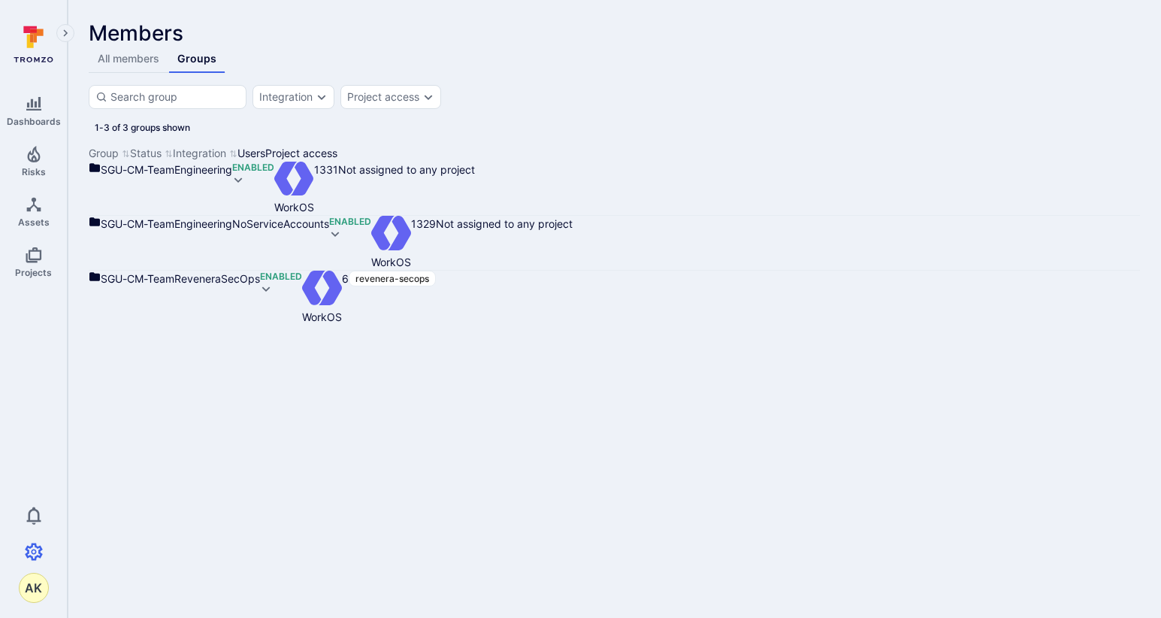
click at [150, 73] on link "All members" at bounding box center [129, 59] width 80 height 28
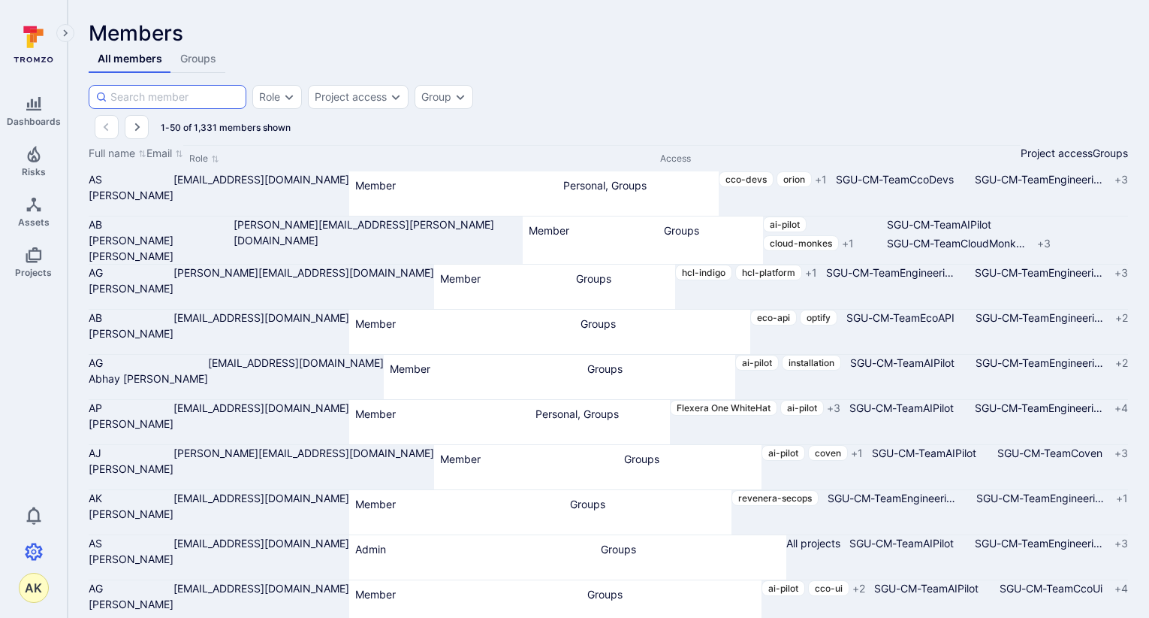
click at [162, 104] on input at bounding box center [174, 96] width 129 height 15
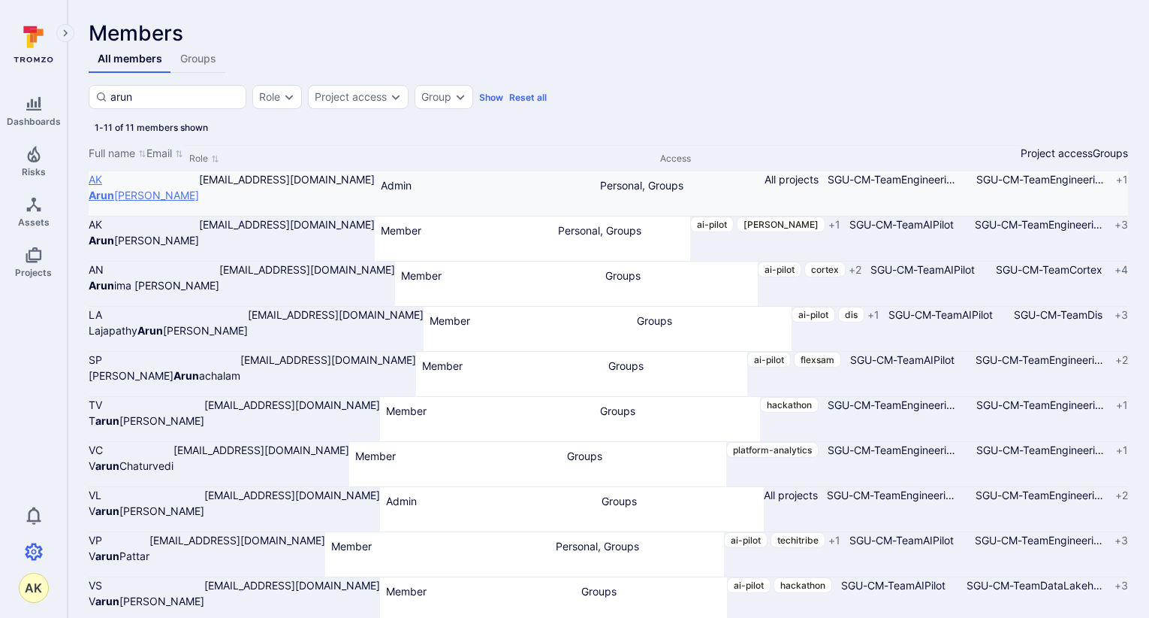
type input "arun"
click at [199, 201] on span "[PERSON_NAME] [PERSON_NAME]" at bounding box center [144, 195] width 110 height 13
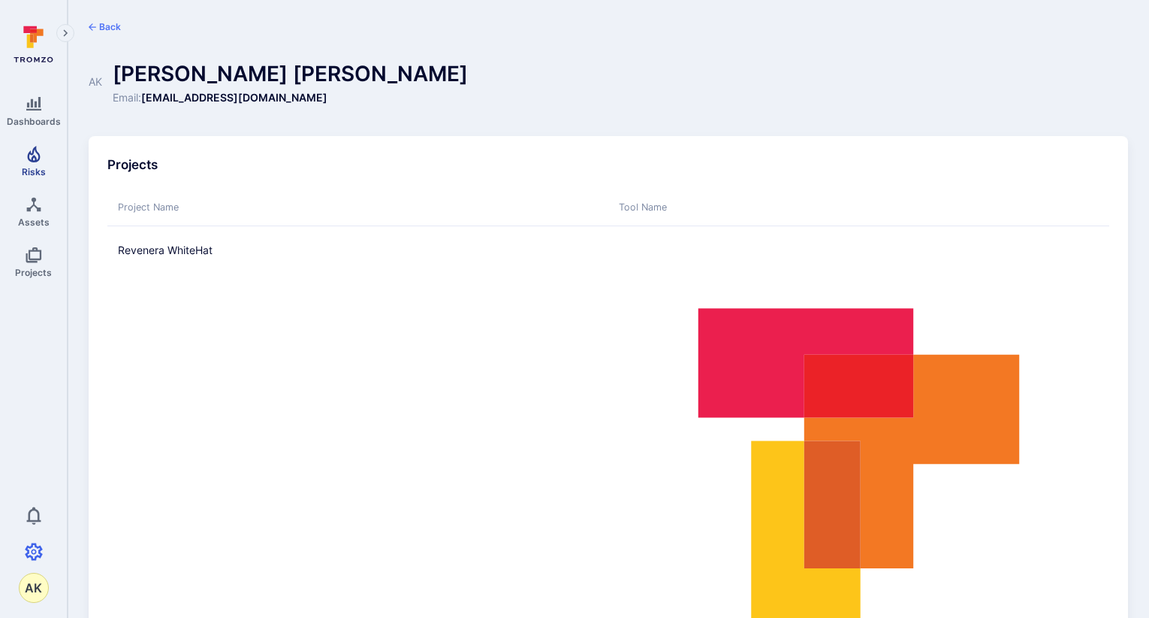
click at [29, 158] on icon "Risks" at bounding box center [33, 154] width 13 height 17
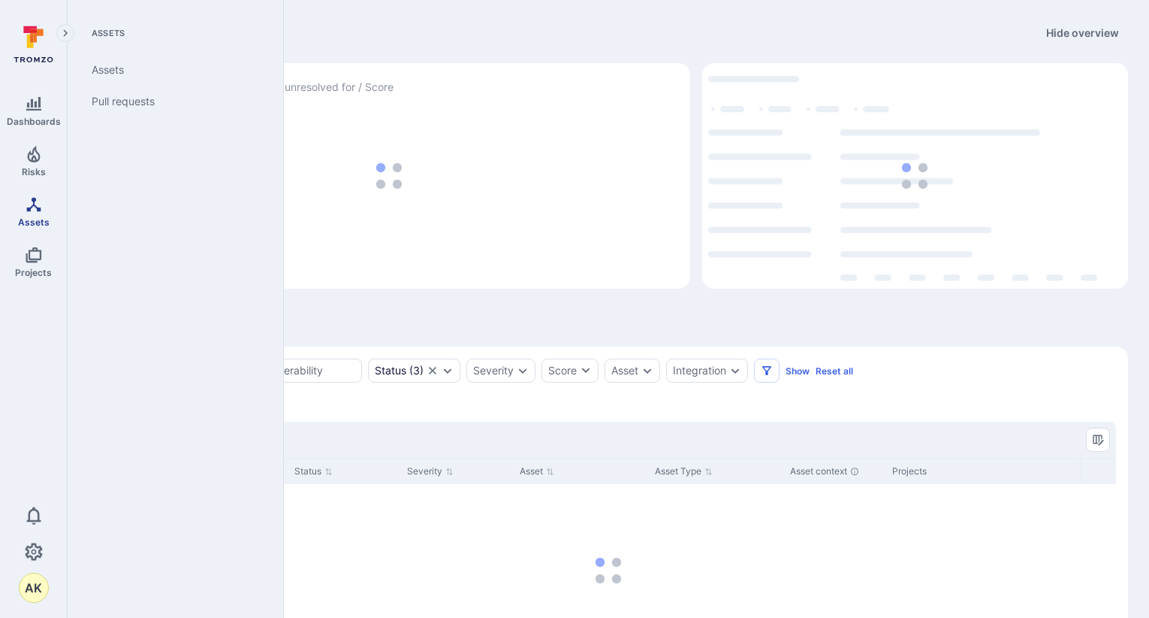
click at [29, 199] on icon "Assets" at bounding box center [34, 204] width 18 height 18
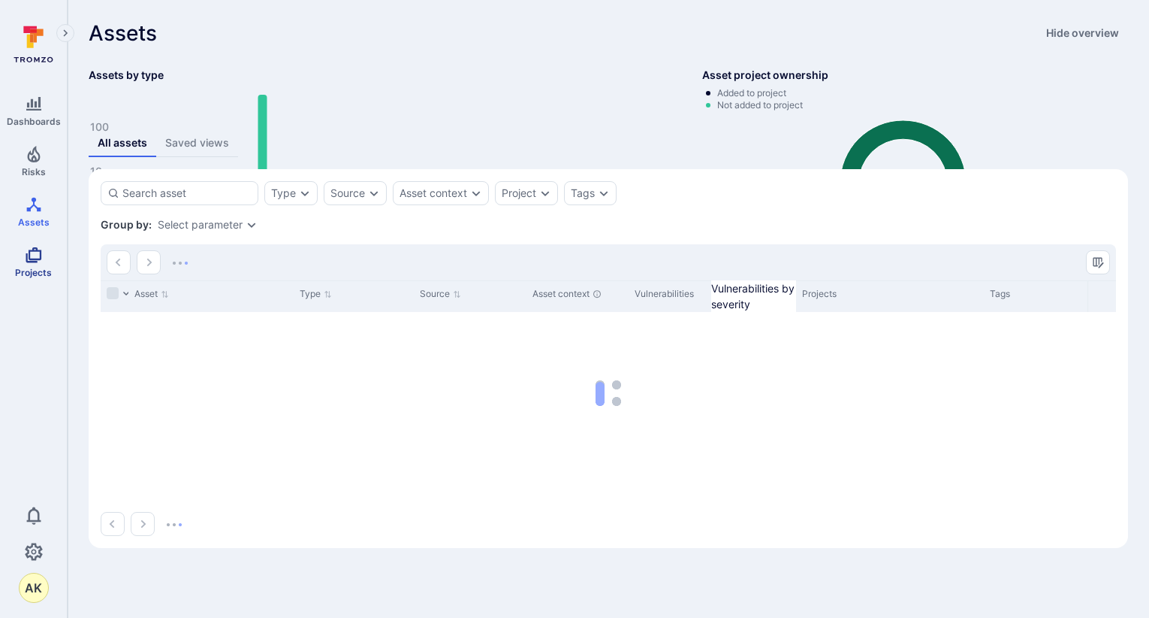
click at [25, 260] on icon "Projects" at bounding box center [34, 255] width 18 height 18
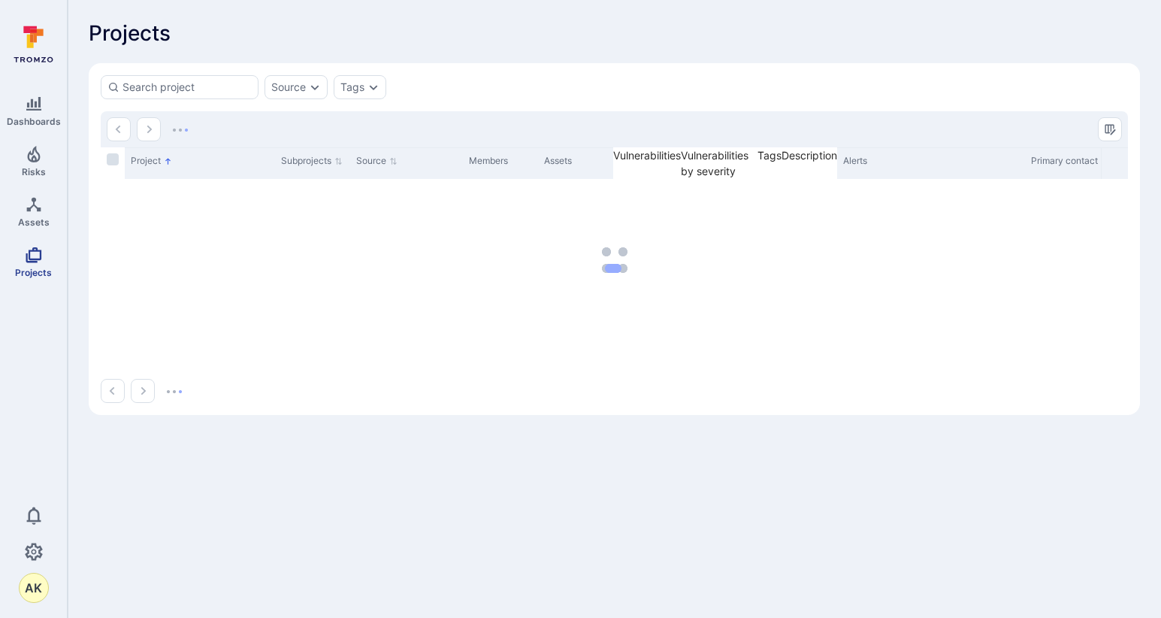
click at [29, 255] on icon "Projects" at bounding box center [34, 255] width 16 height 16
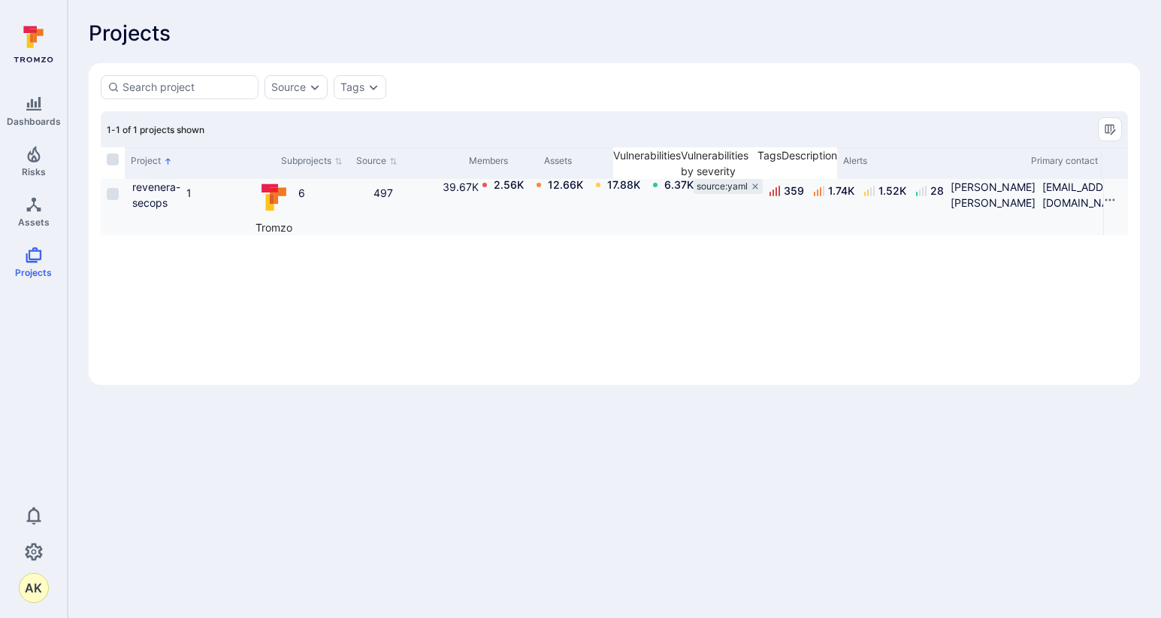
click at [125, 200] on icon "Cell for Project" at bounding box center [125, 200] width 0 height 0
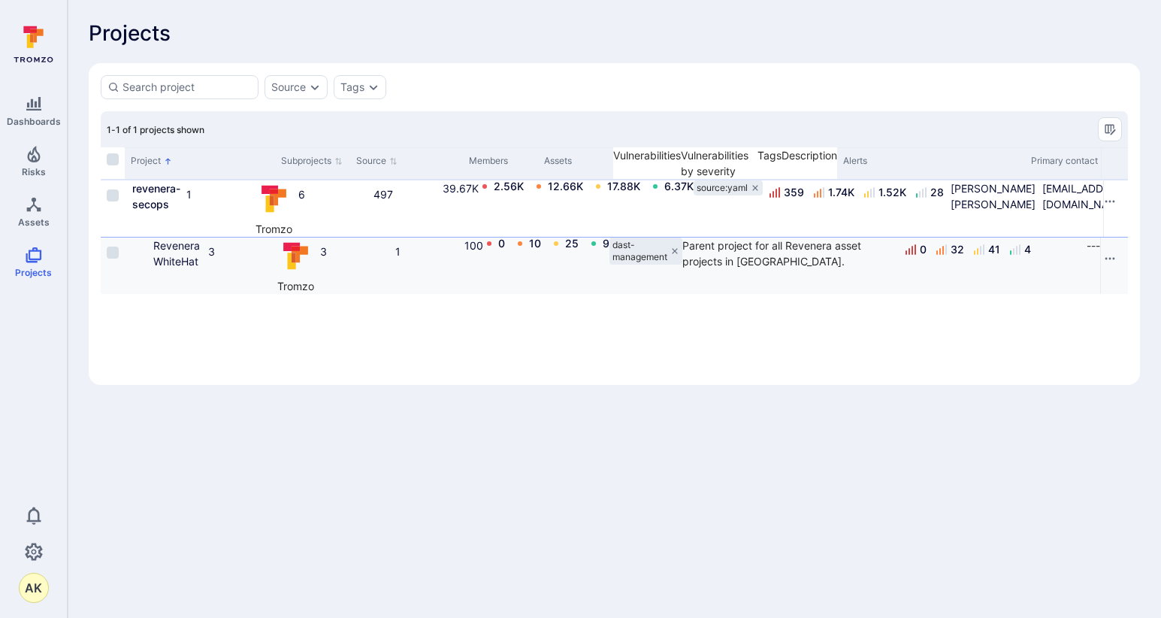
click at [153, 239] on button "Cell for Project" at bounding box center [150, 253] width 8 height 32
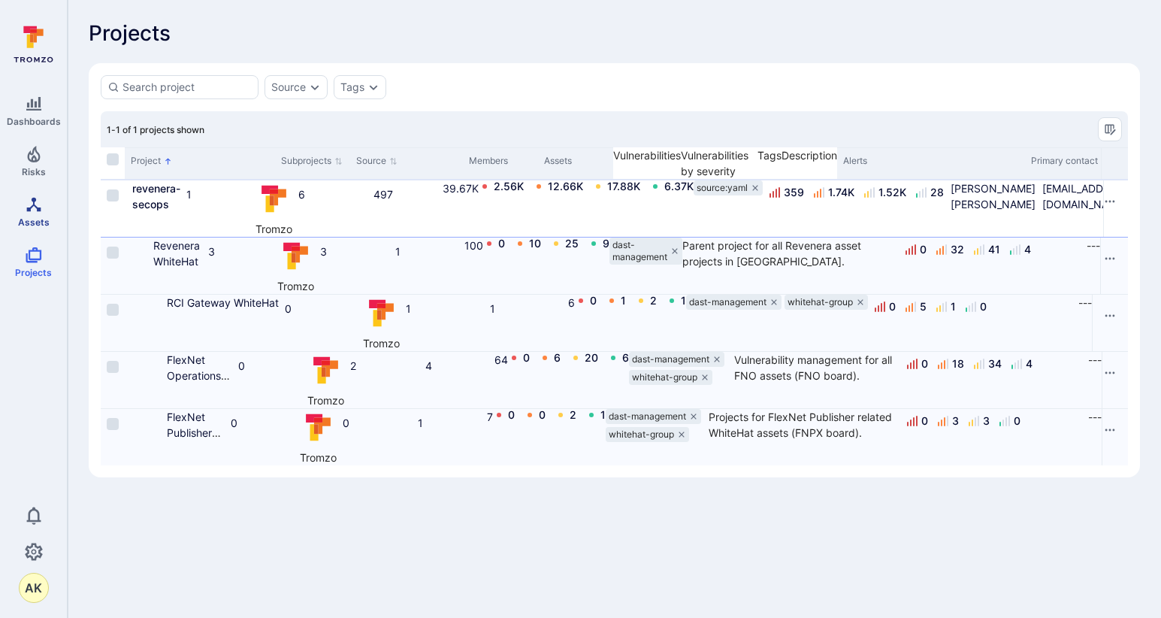
click at [49, 216] on link "Assets" at bounding box center [33, 211] width 67 height 44
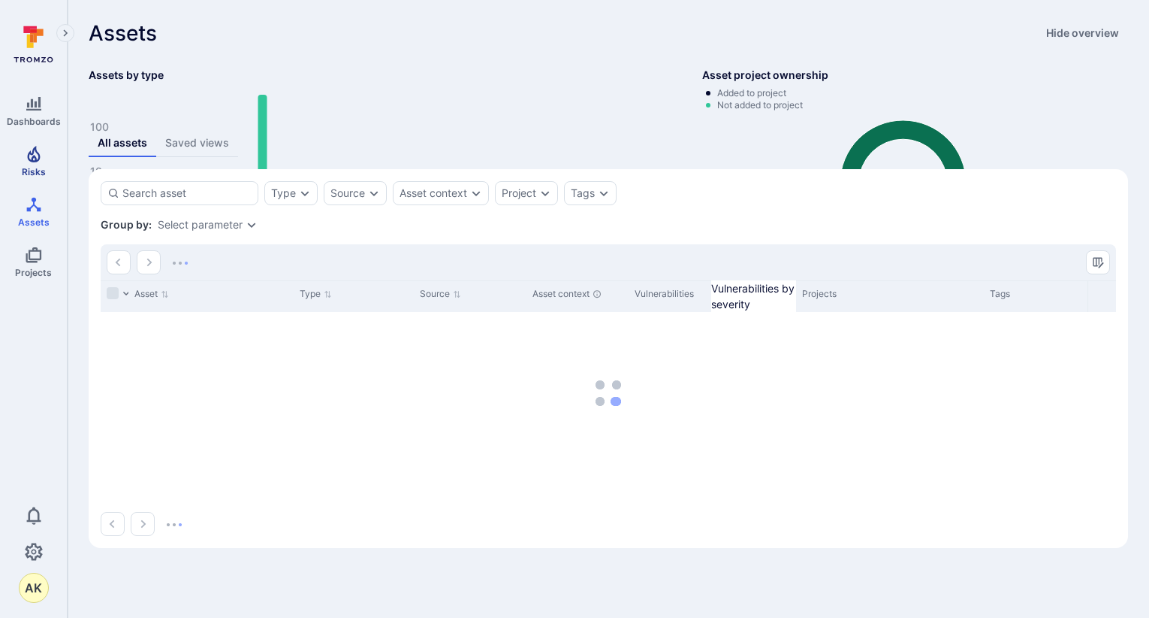
click at [39, 173] on span "Risks" at bounding box center [34, 171] width 24 height 11
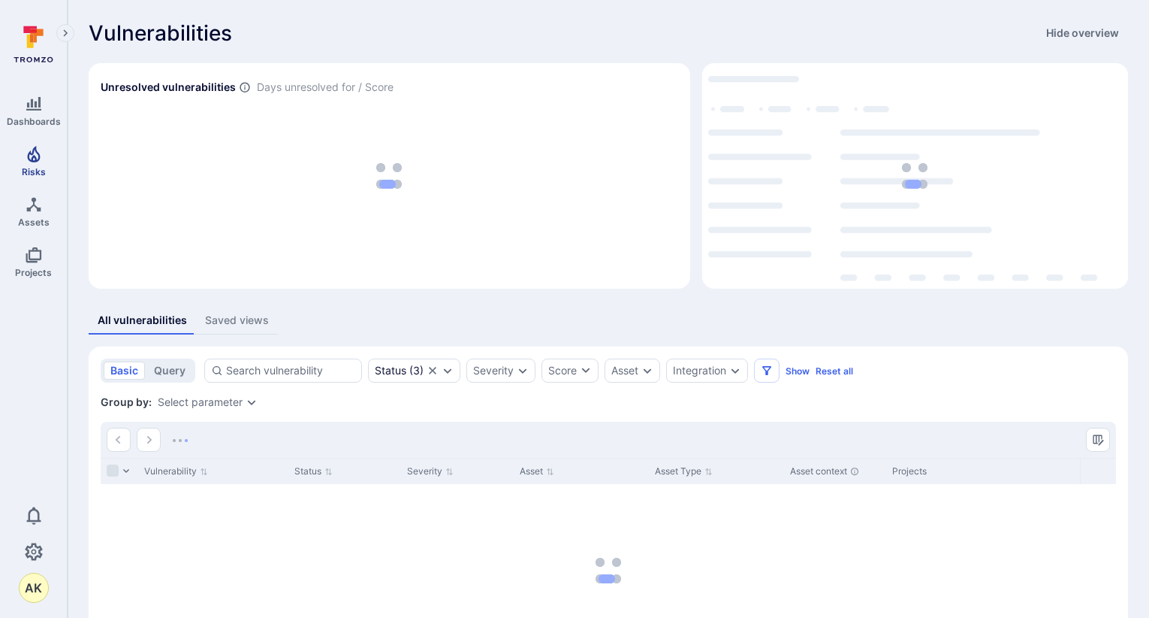
click at [38, 162] on icon "Risks" at bounding box center [34, 154] width 18 height 18
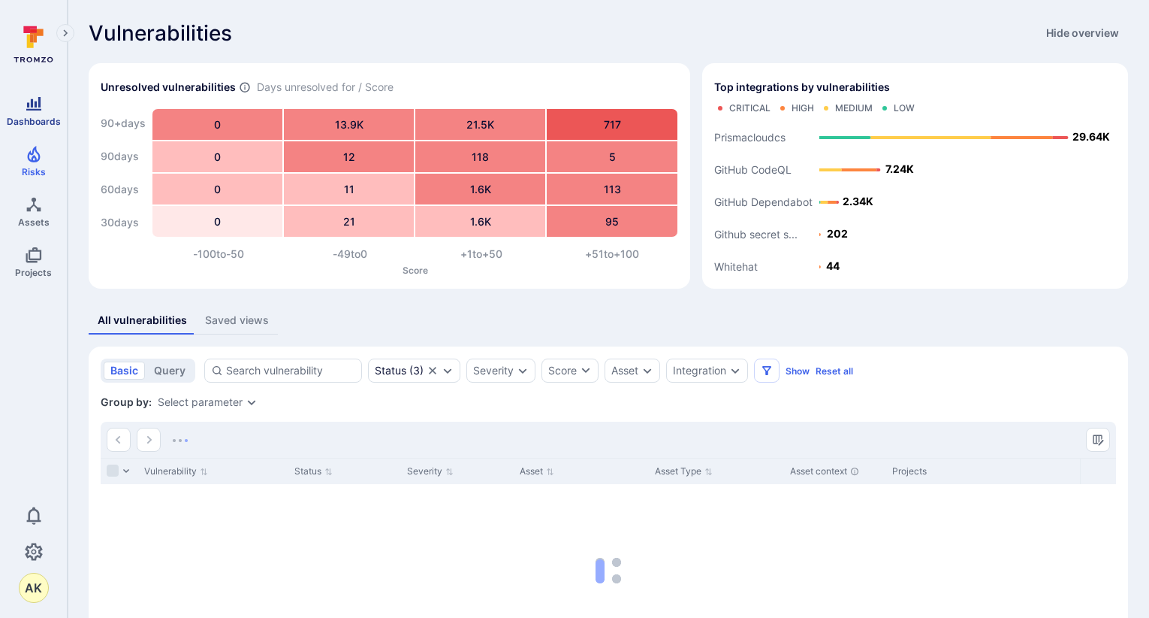
click at [16, 105] on link "Dashboards" at bounding box center [33, 111] width 67 height 44
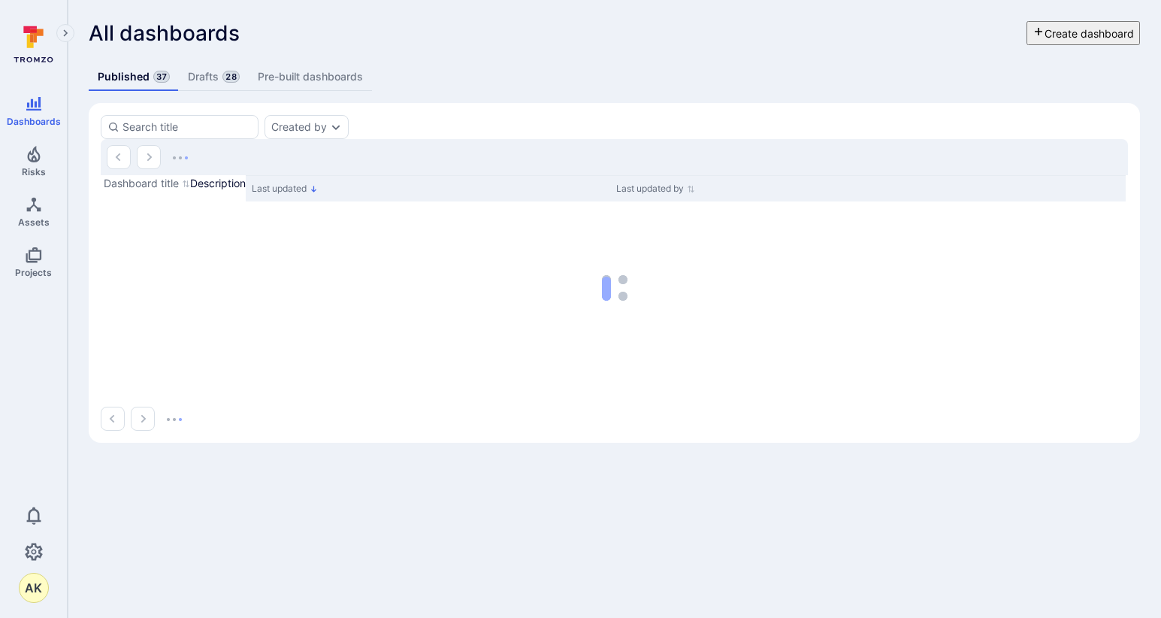
click at [210, 74] on link "Drafts 28" at bounding box center [213, 77] width 69 height 28
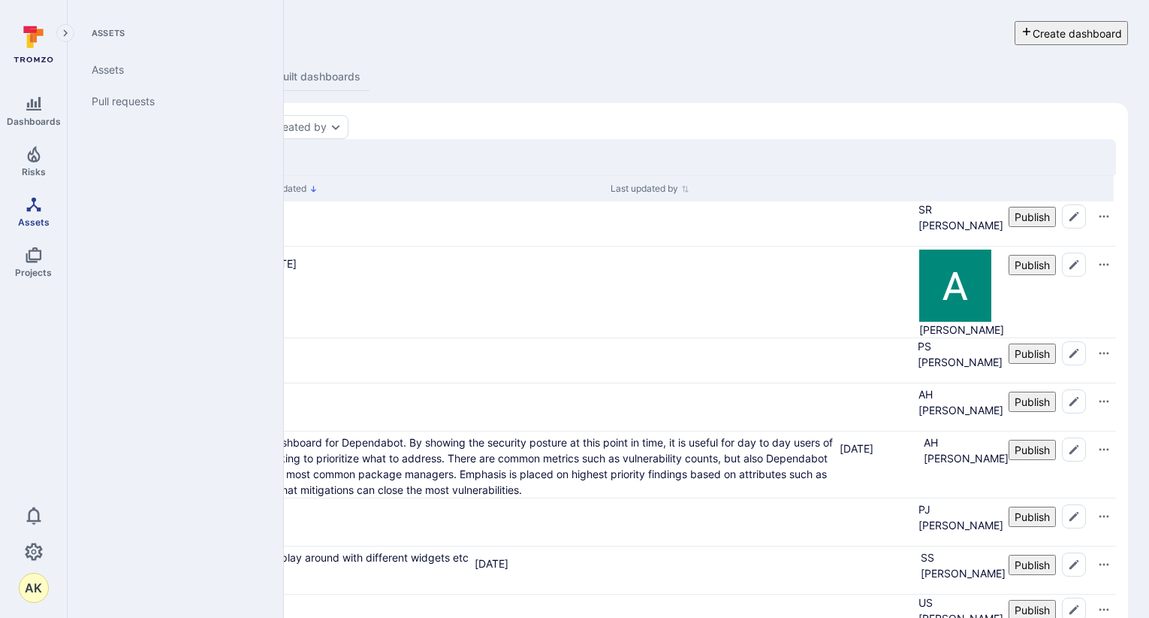
click at [38, 213] on icon "Assets" at bounding box center [34, 204] width 18 height 18
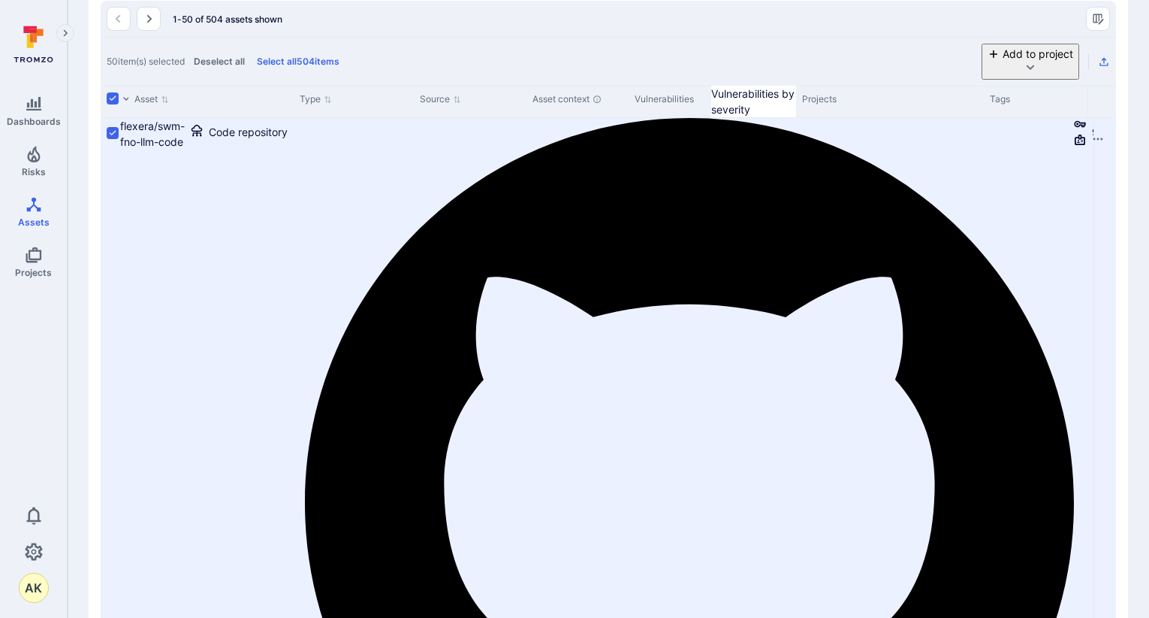
scroll to position [225, 0]
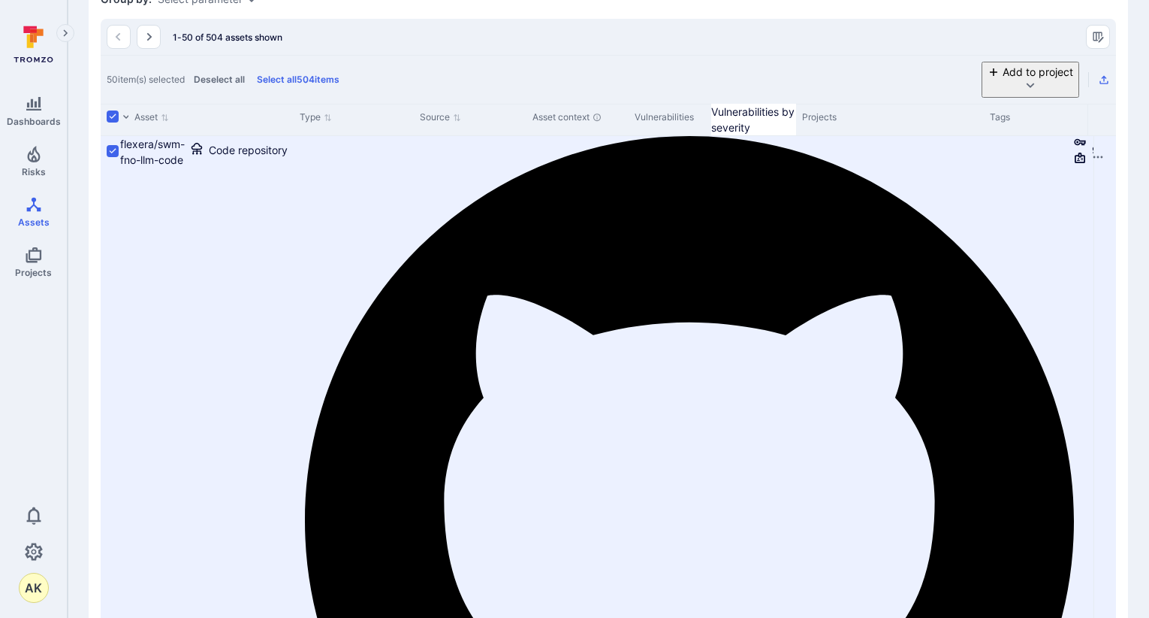
click at [1092, 98] on div "Add to project" at bounding box center [1046, 80] width 128 height 36
click at [1103, 84] on icon "Export as CSV" at bounding box center [1104, 80] width 8 height 8
click at [1105, 84] on icon "Export as CSV" at bounding box center [1104, 80] width 8 height 8
